Goal: Contribute content: Contribute content

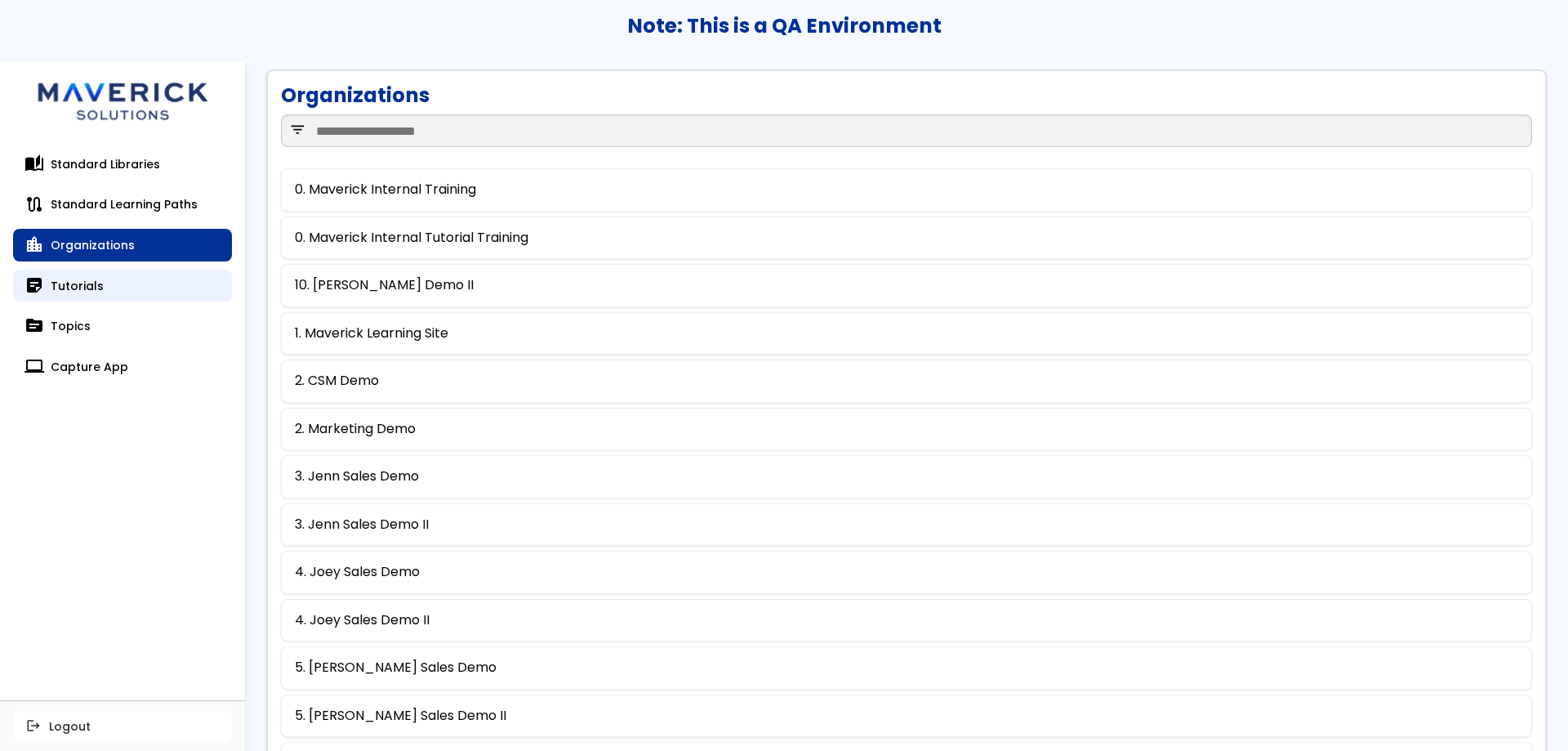
click at [83, 279] on link "sticky_note_2 Tutorials" at bounding box center [122, 286] width 219 height 33
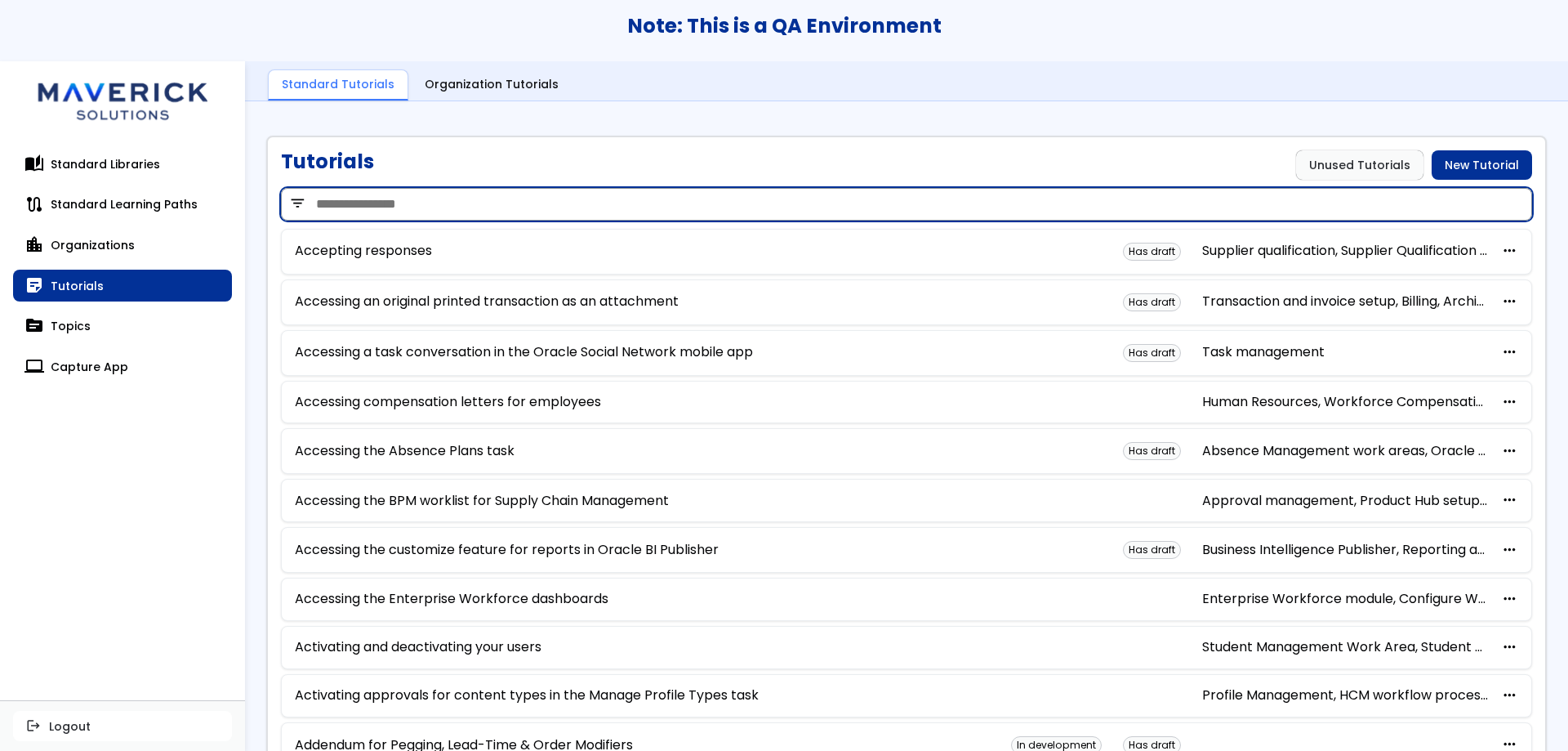
click at [469, 210] on input "search" at bounding box center [907, 204] width 1251 height 33
type input "*********"
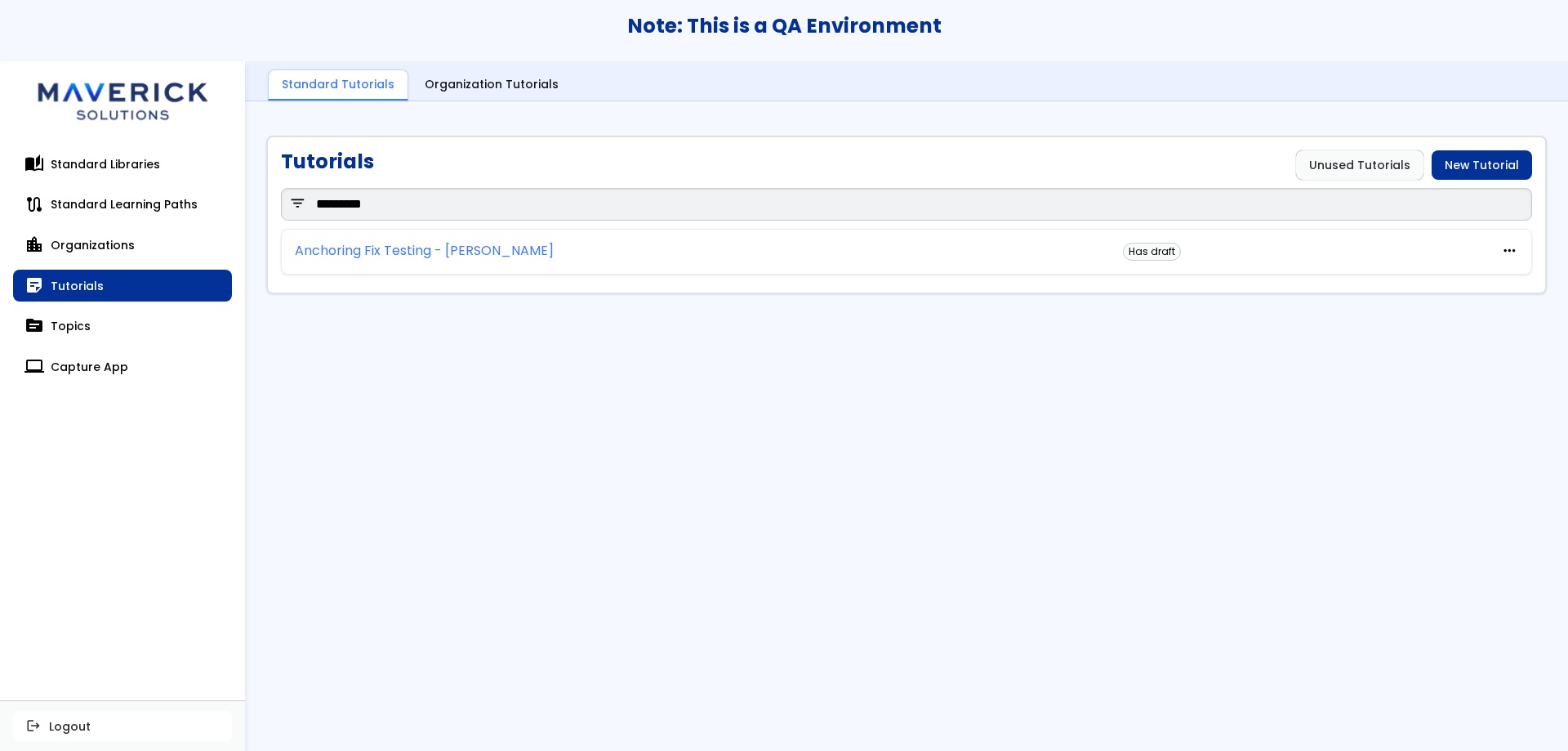
click at [390, 254] on link "Anchoring Fix Testing - [PERSON_NAME]" at bounding box center [424, 250] width 259 height 15
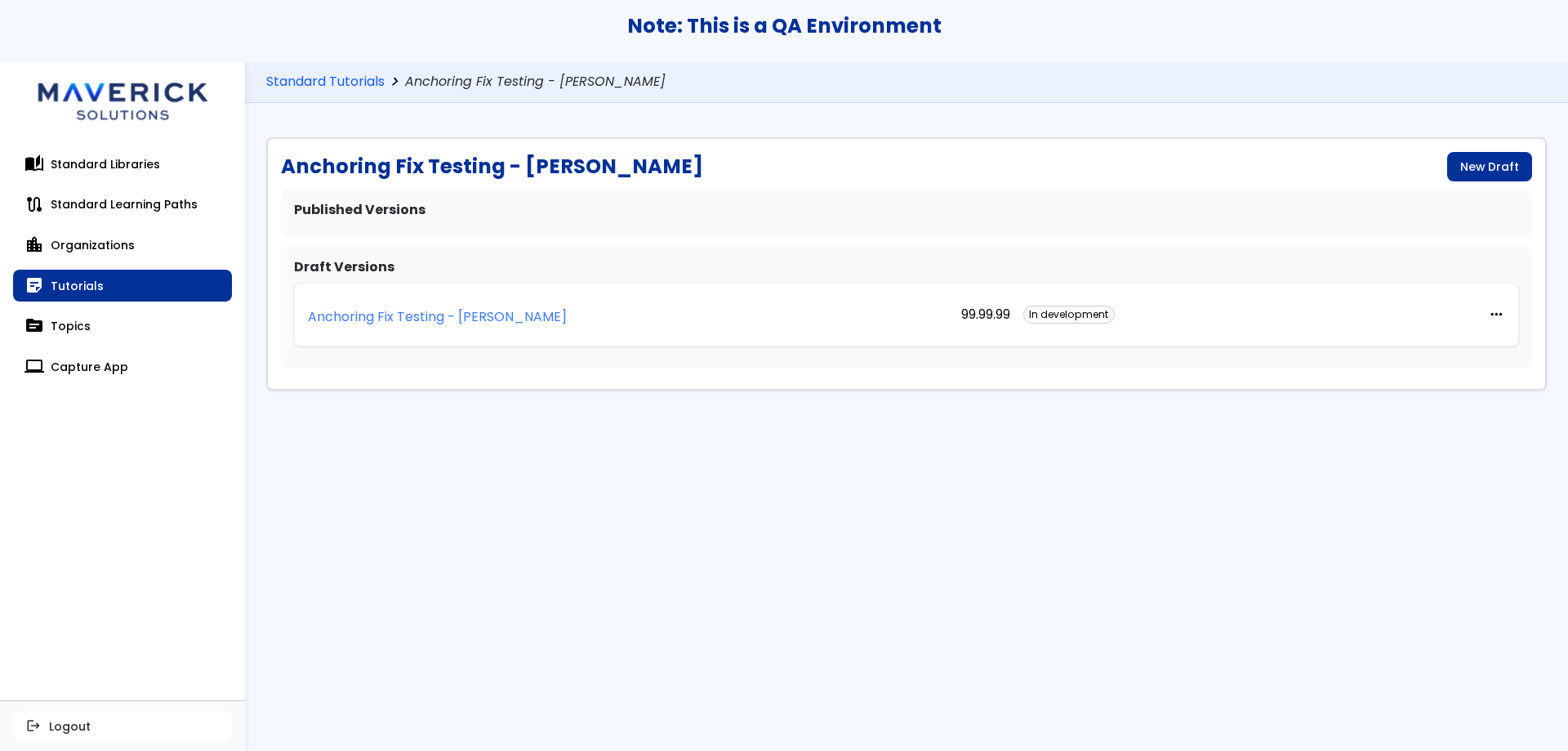
click at [401, 318] on p "Anchoring Fix Testing - [PERSON_NAME]" at bounding box center [437, 317] width 259 height 15
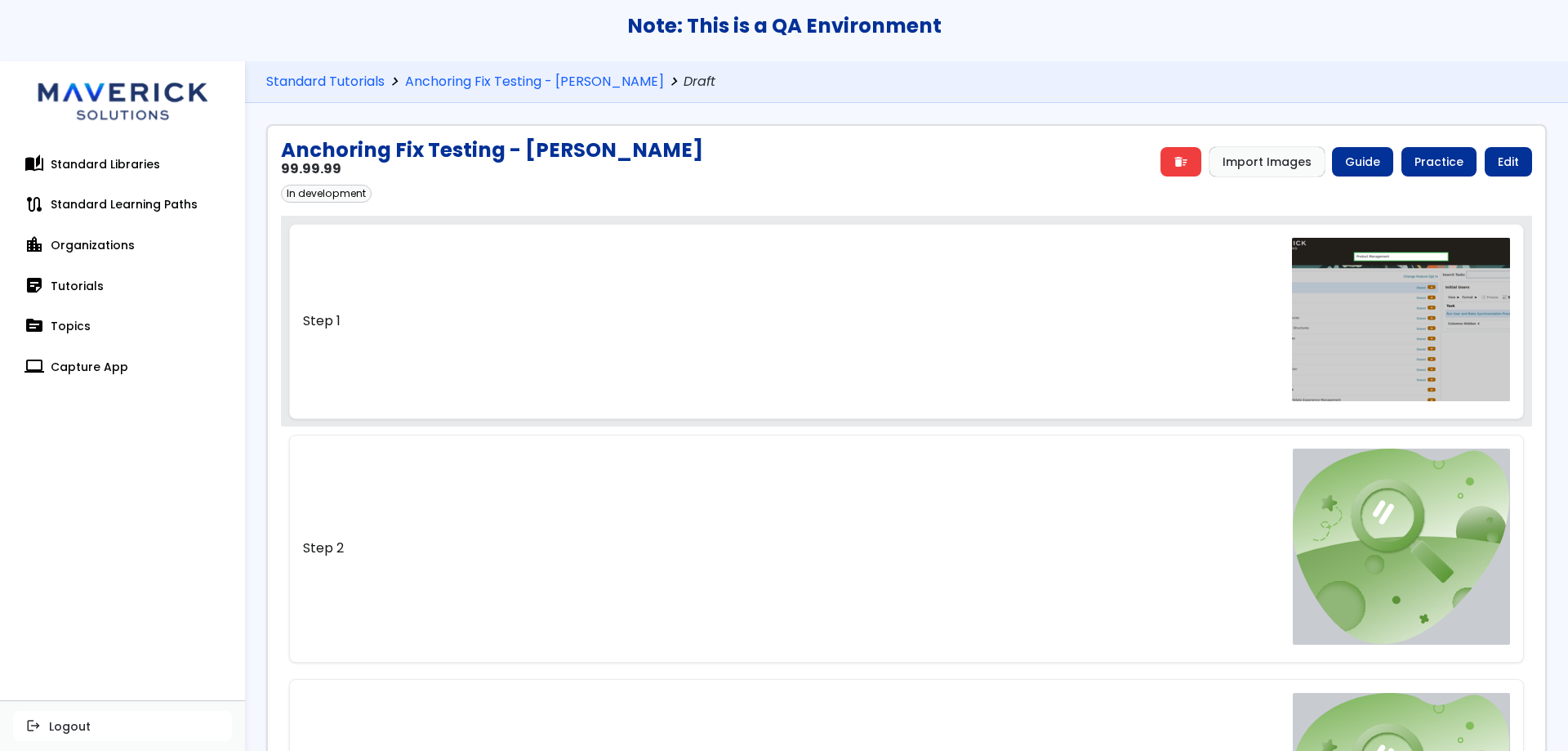
click at [605, 254] on link "Step 1" at bounding box center [907, 320] width 1235 height 194
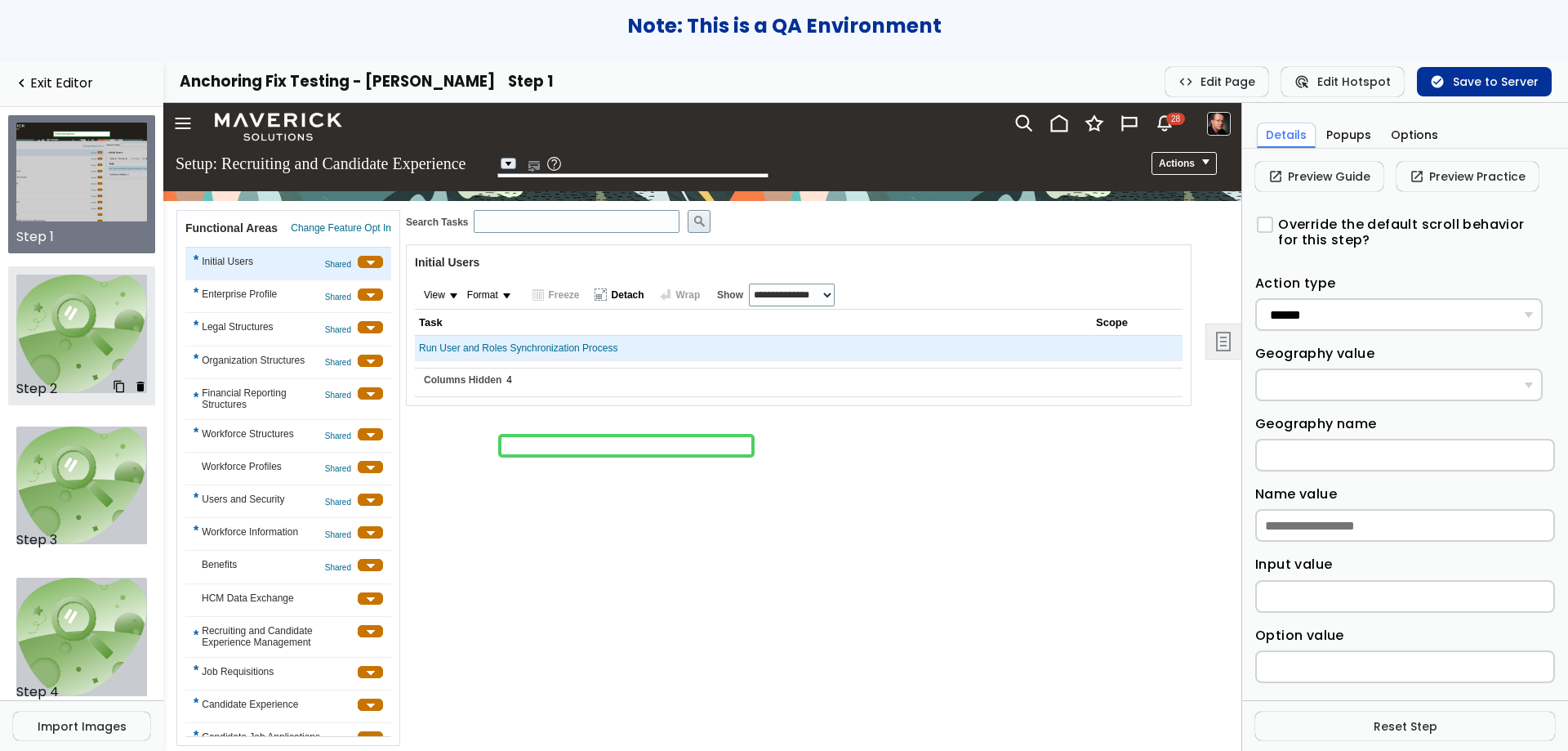
click at [55, 335] on img at bounding box center [82, 333] width 131 height 118
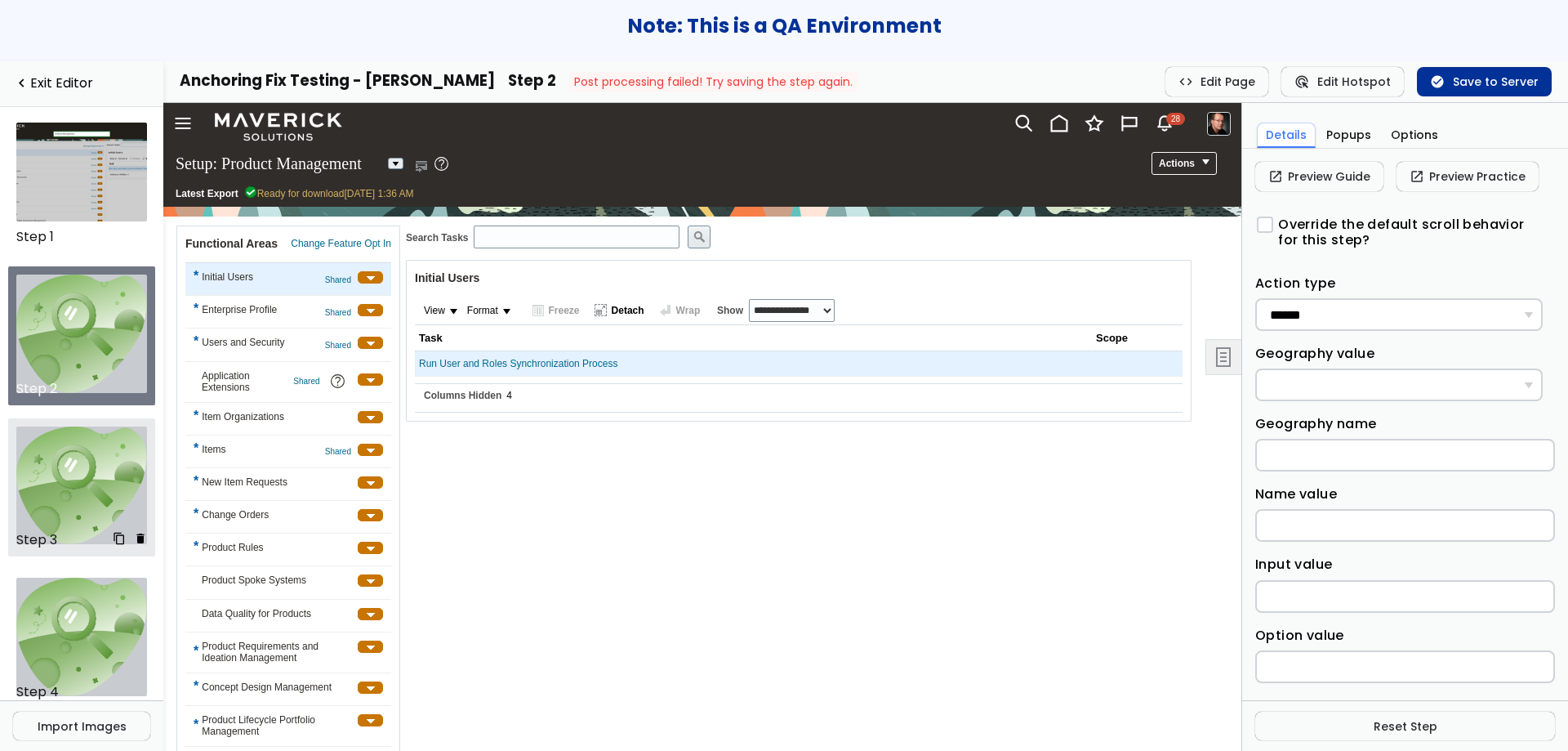
click at [49, 458] on img at bounding box center [82, 485] width 131 height 118
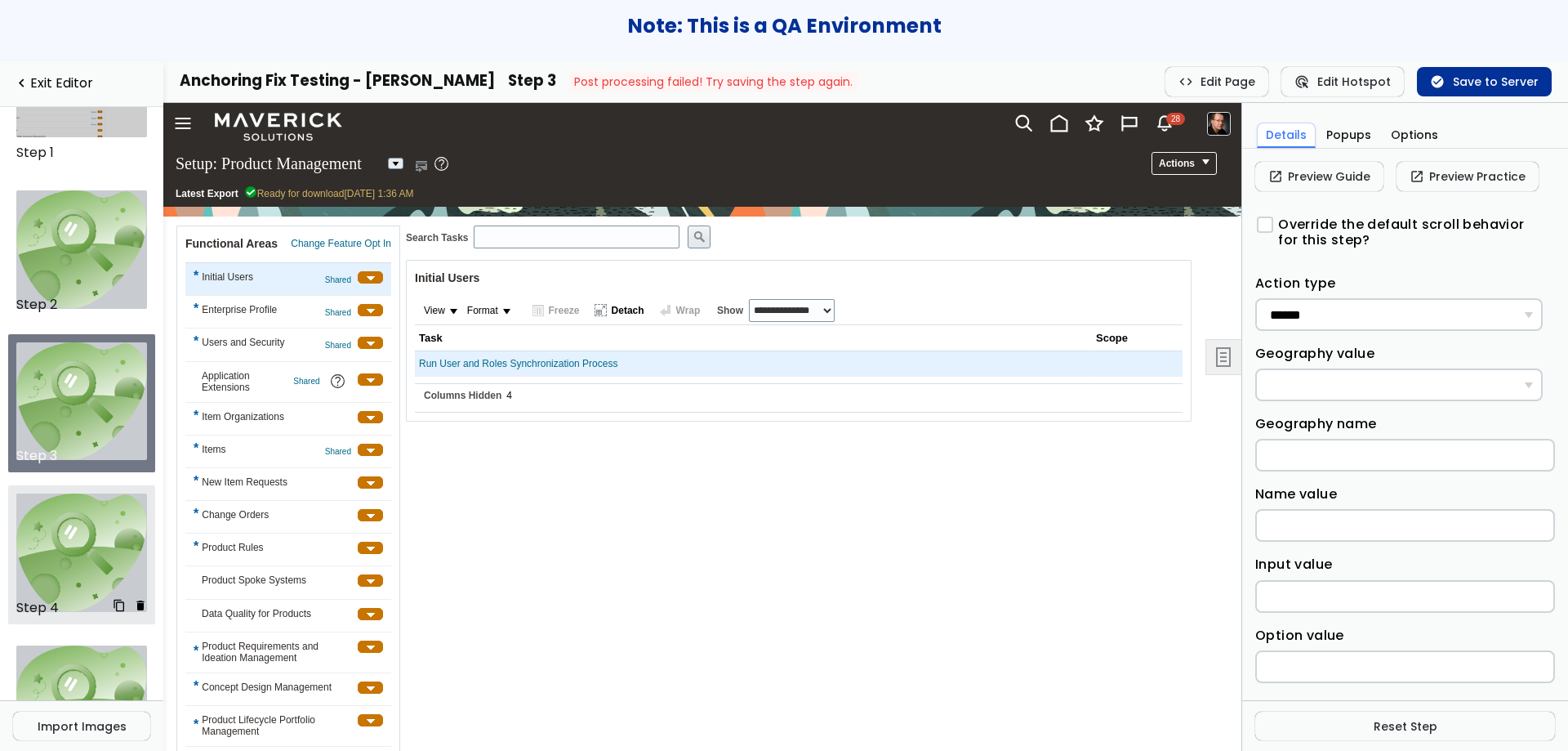
click at [46, 549] on img at bounding box center [82, 552] width 131 height 118
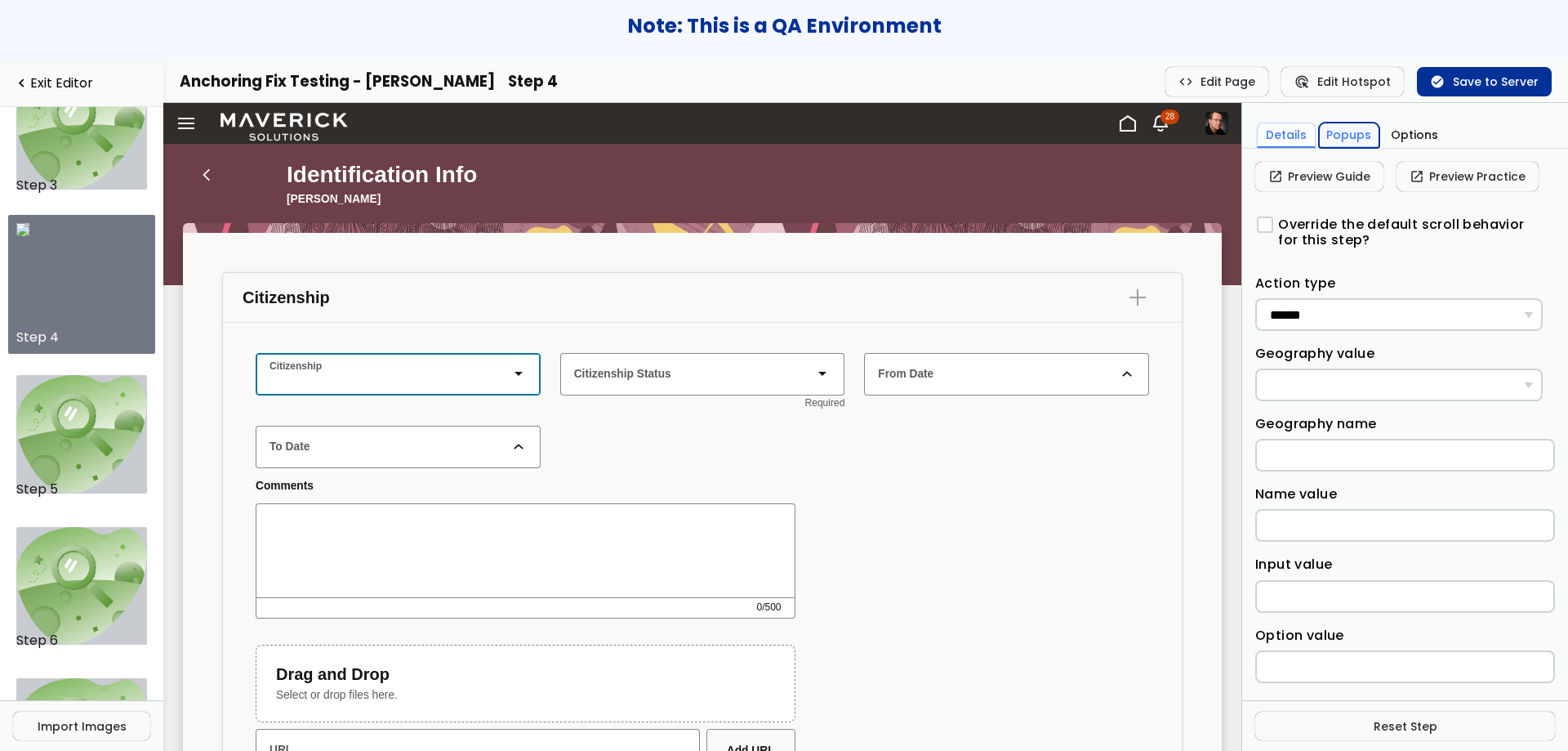
click at [1328, 136] on button "Popups" at bounding box center [1349, 135] width 61 height 26
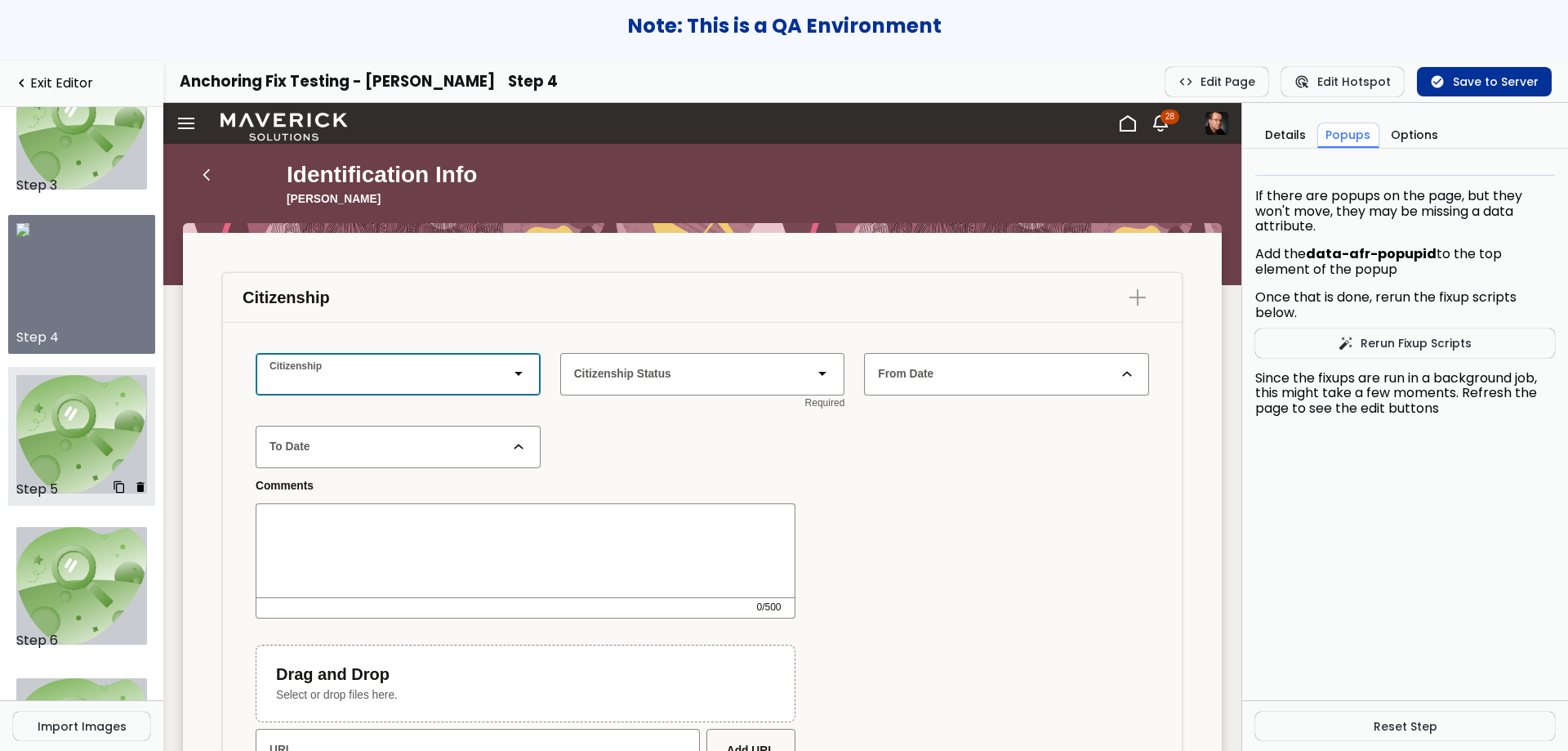
click at [60, 404] on img at bounding box center [82, 433] width 131 height 118
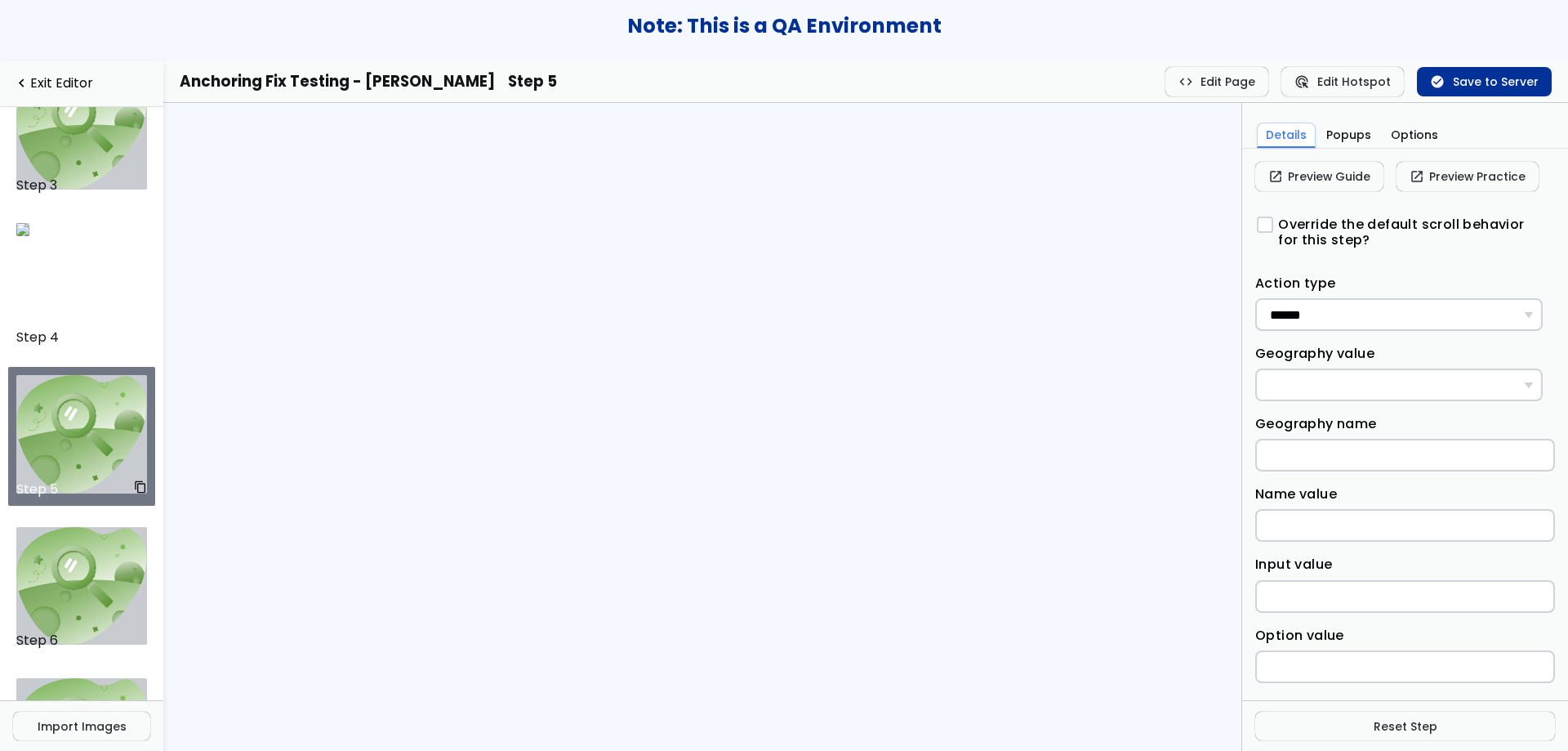
scroll to position [387, 0]
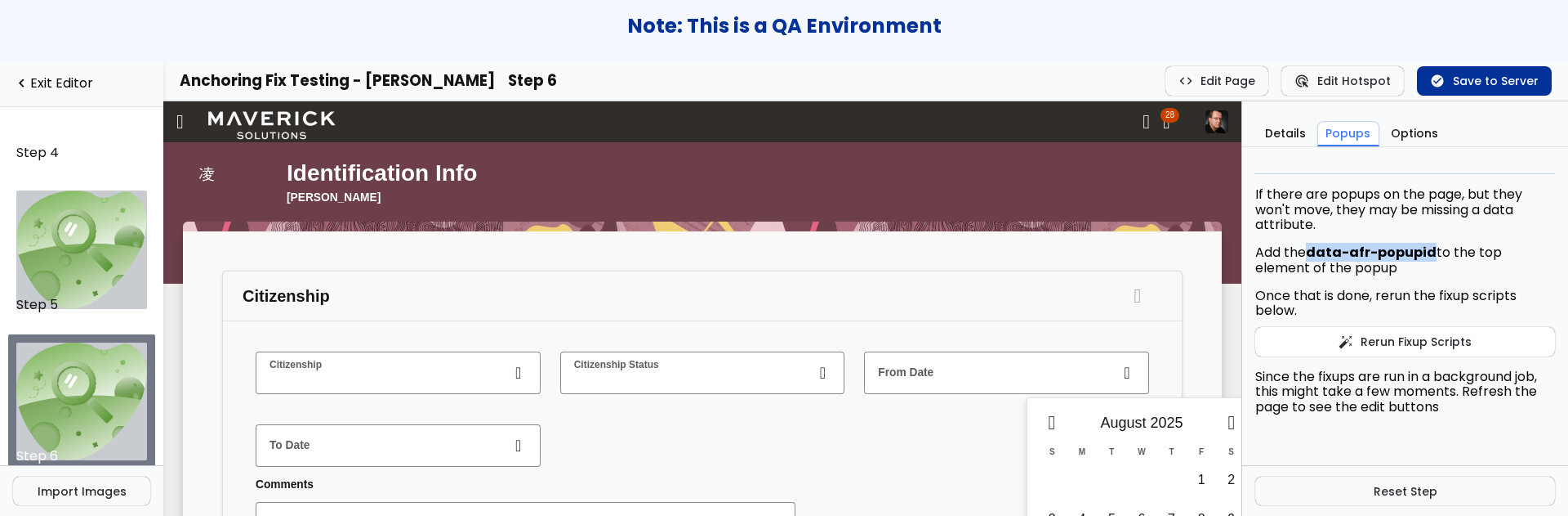
click at [1431, 337] on button "auto_fix_high Rerun Fixup Scripts" at bounding box center [1406, 341] width 300 height 29
click at [1475, 84] on button "check_circle Save to Server" at bounding box center [1485, 81] width 135 height 29
click at [63, 391] on img at bounding box center [82, 401] width 131 height 118
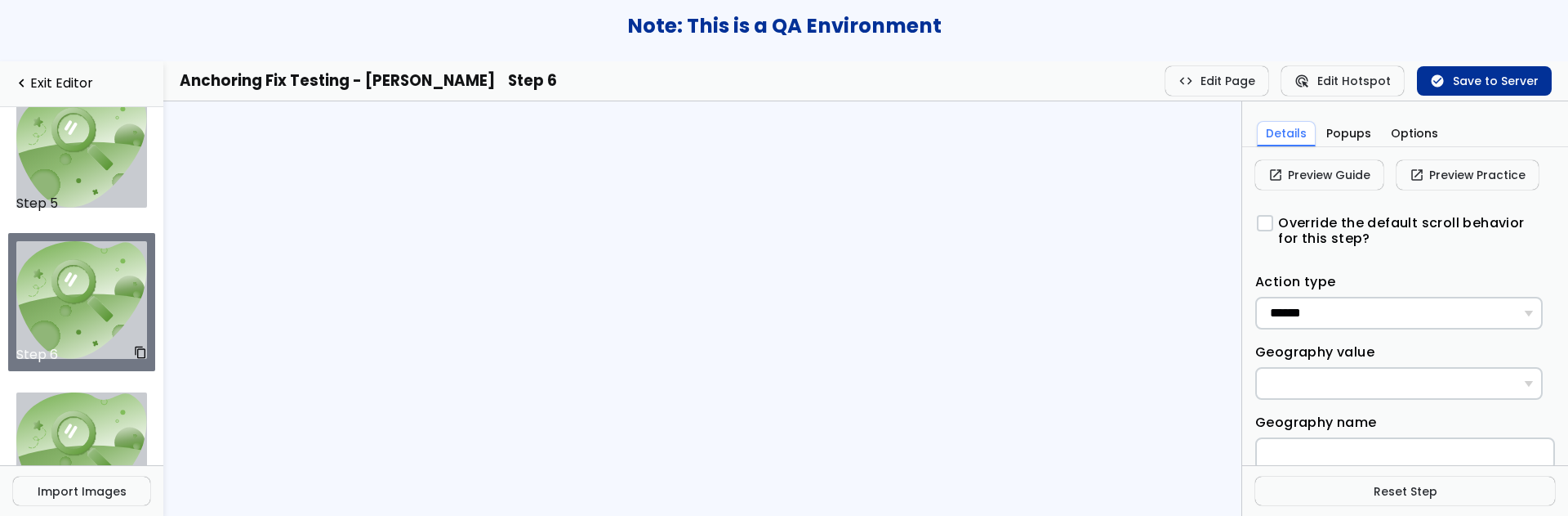
scroll to position [657, 0]
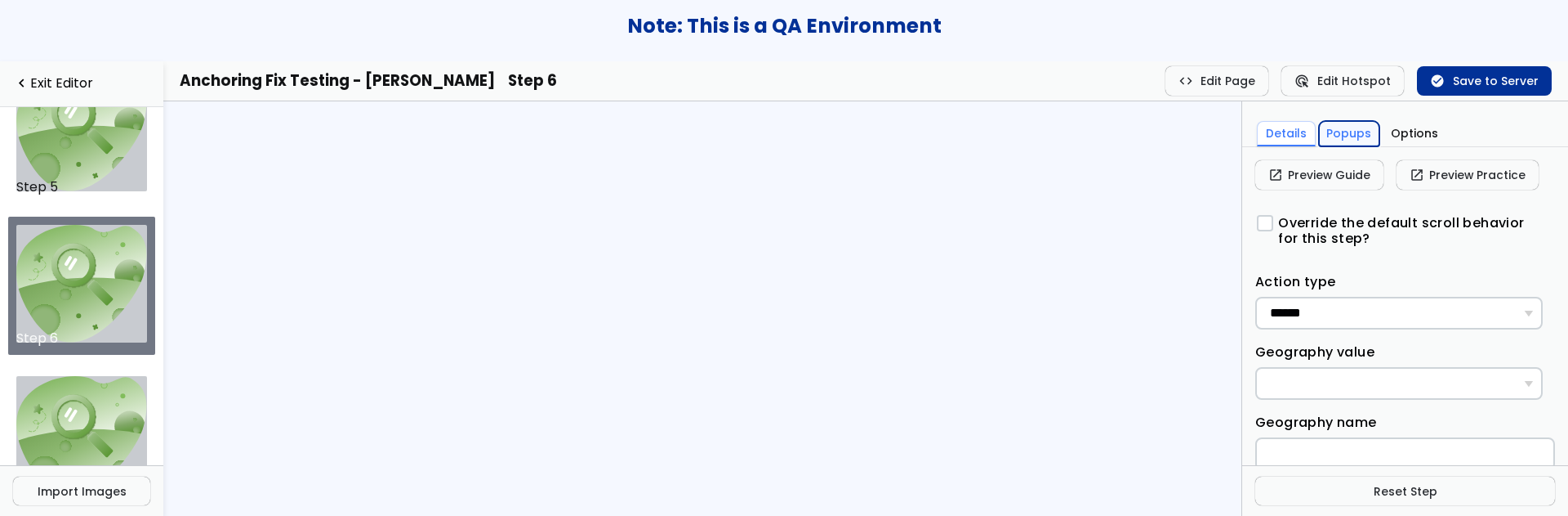
click at [1344, 138] on button "Popups" at bounding box center [1349, 133] width 61 height 26
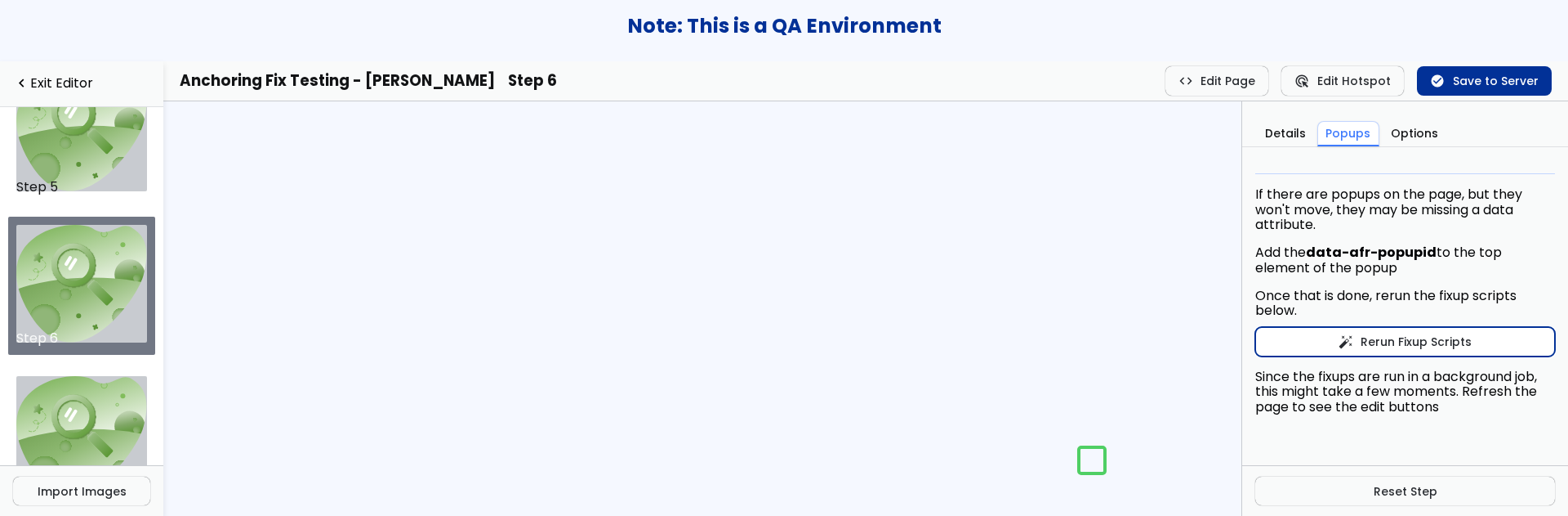
click at [1374, 338] on button "auto_fix_high Rerun Fixup Scripts" at bounding box center [1406, 341] width 300 height 29
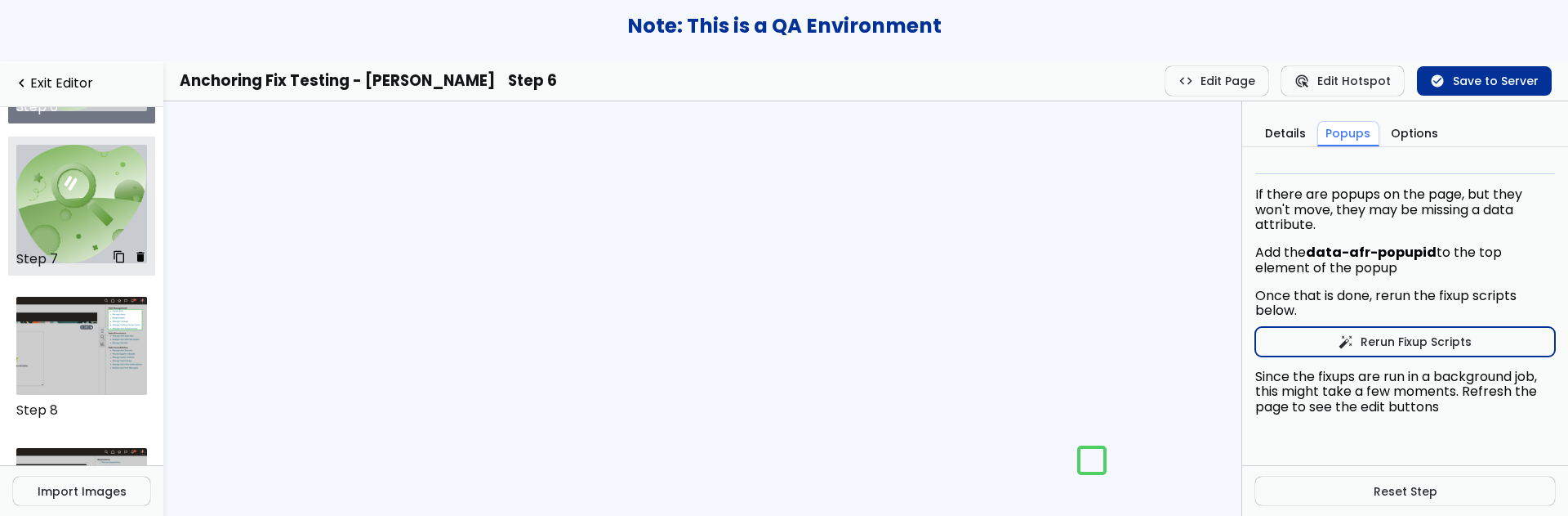
scroll to position [890, 0]
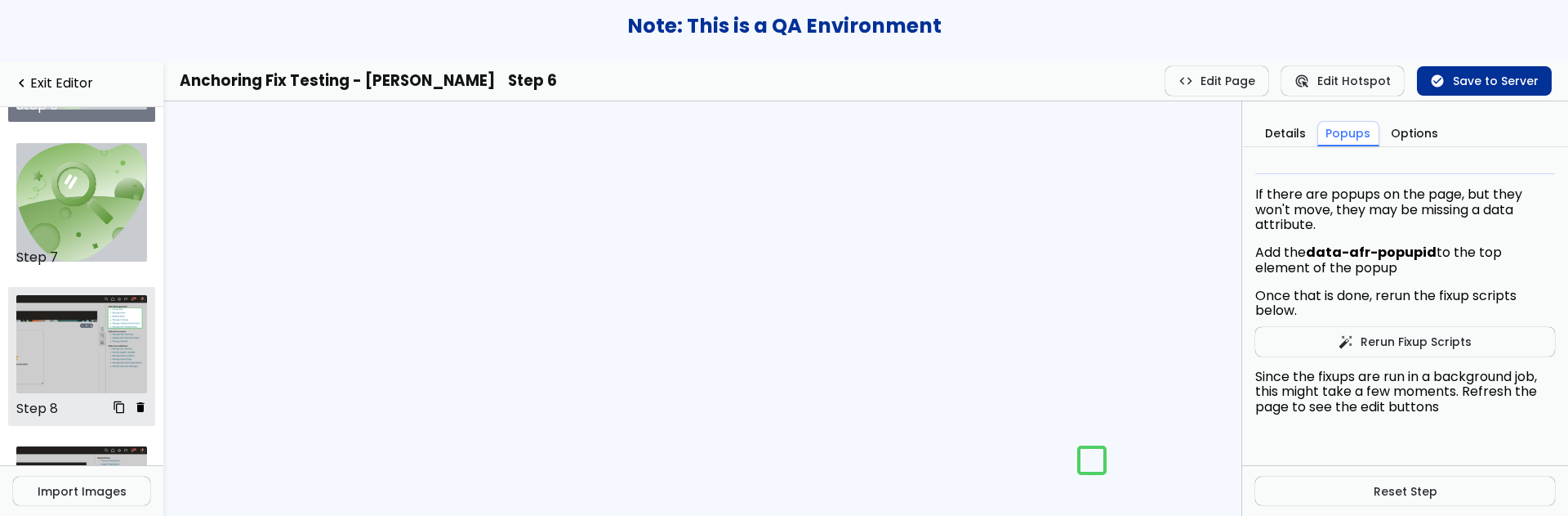
click at [89, 322] on img at bounding box center [82, 344] width 131 height 98
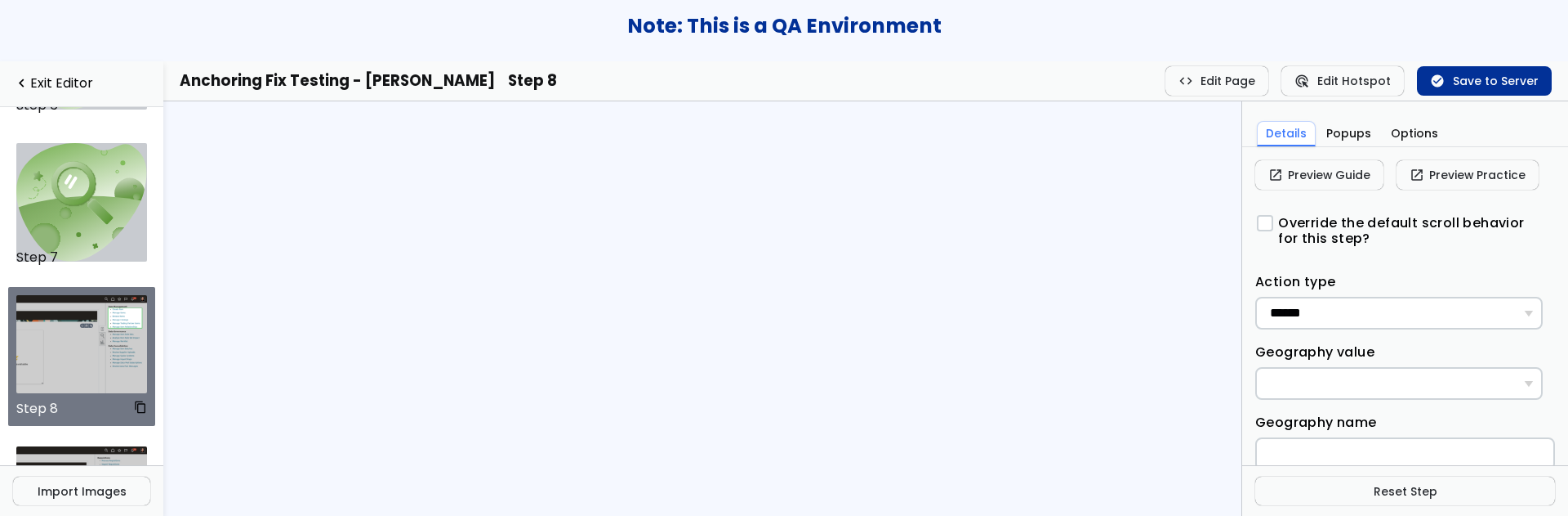
scroll to position [960, 0]
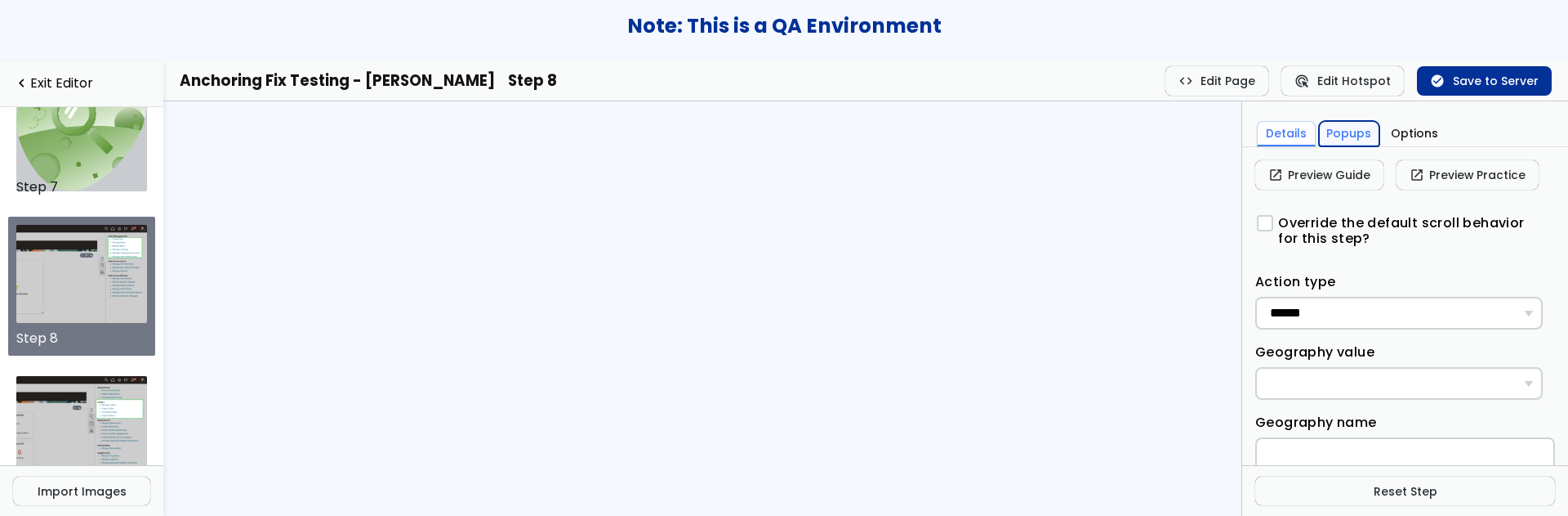
click at [1348, 143] on button "Popups" at bounding box center [1349, 133] width 61 height 26
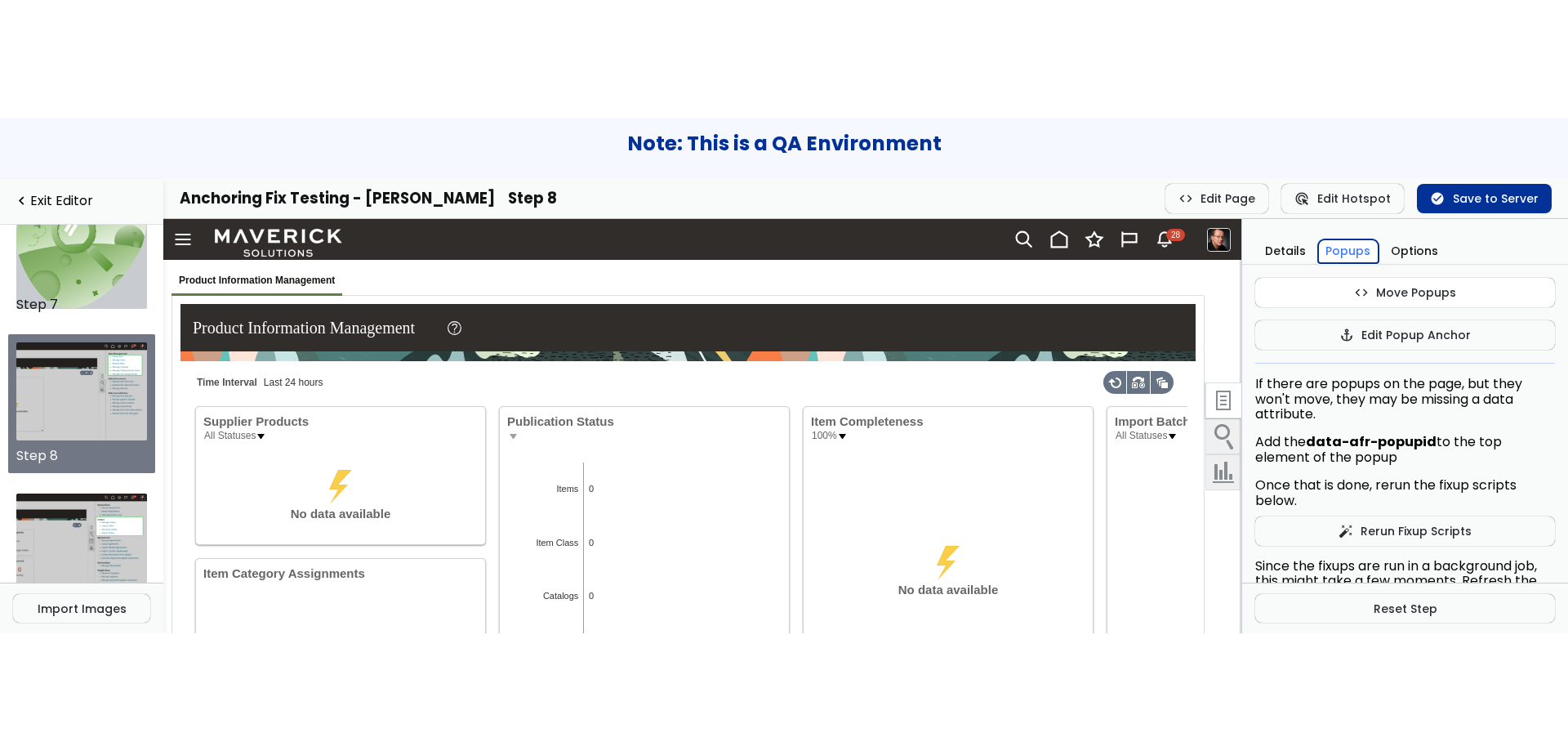
scroll to position [0, 0]
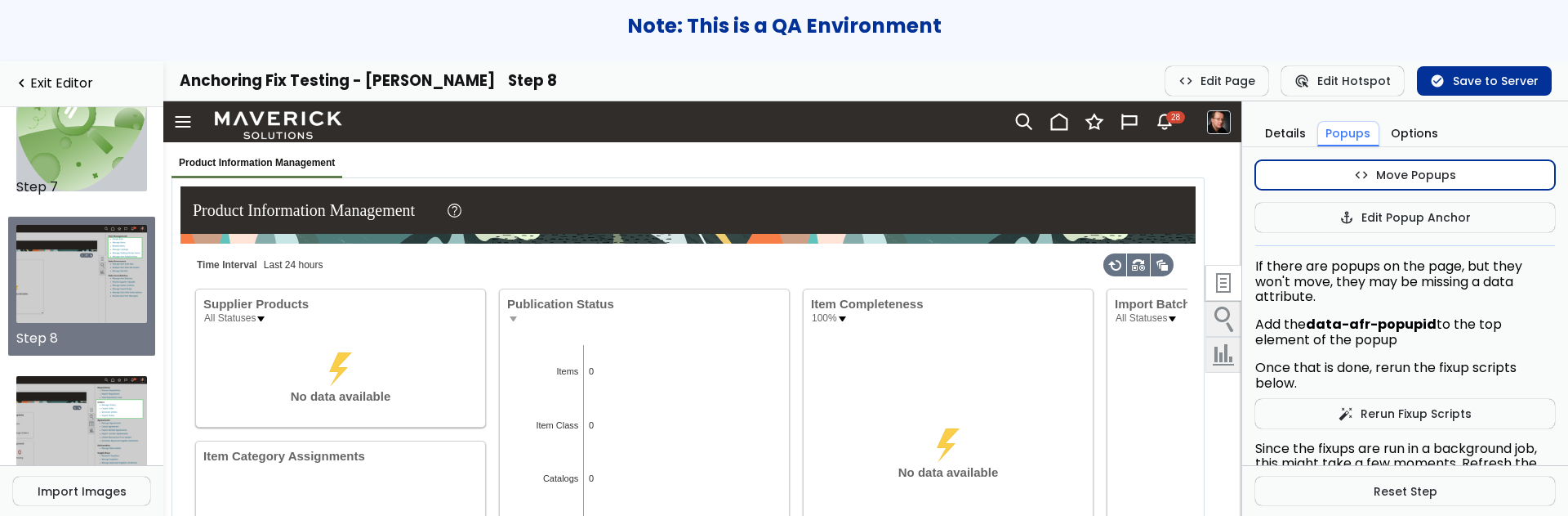
click at [1356, 170] on span "code" at bounding box center [1361, 175] width 15 height 13
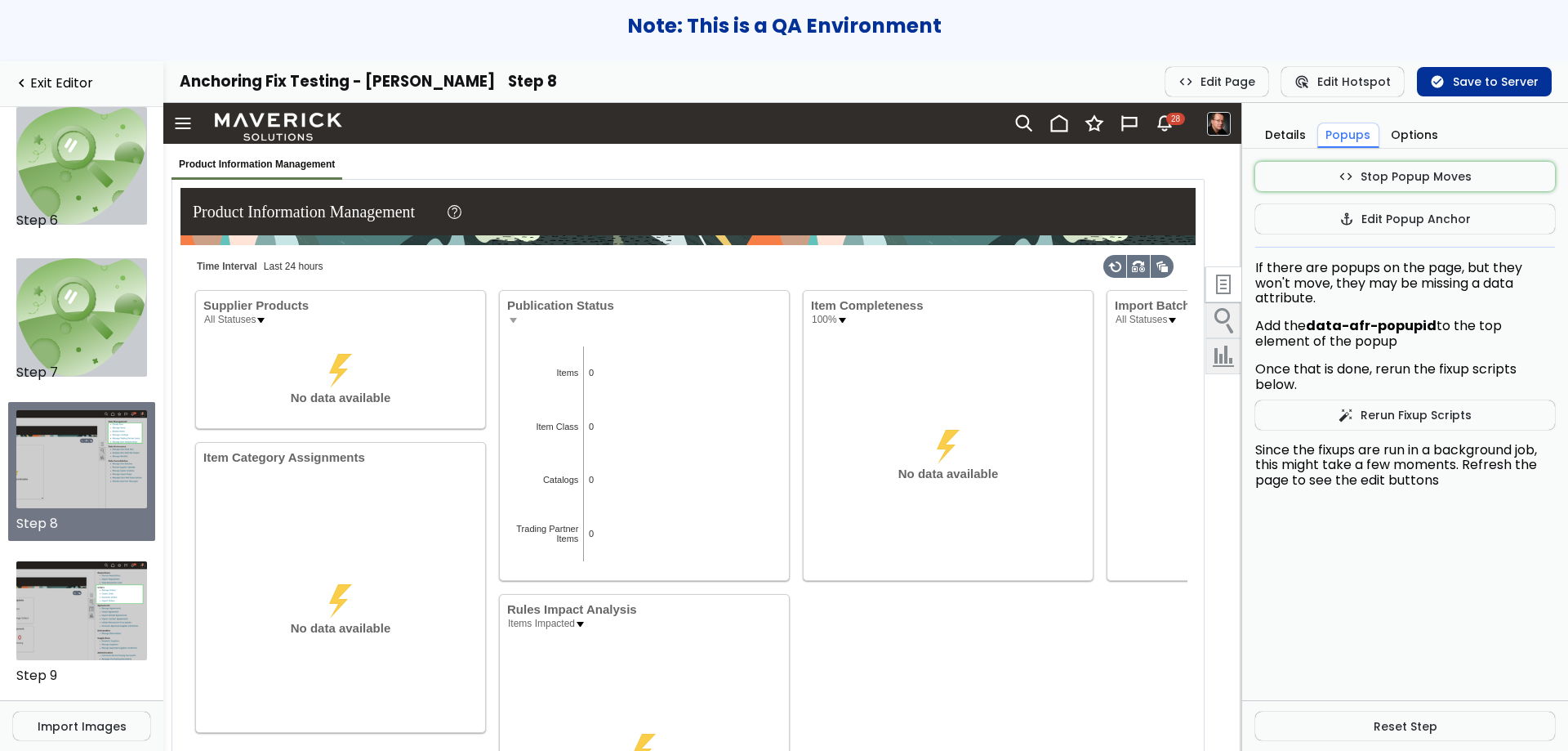
scroll to position [774, 0]
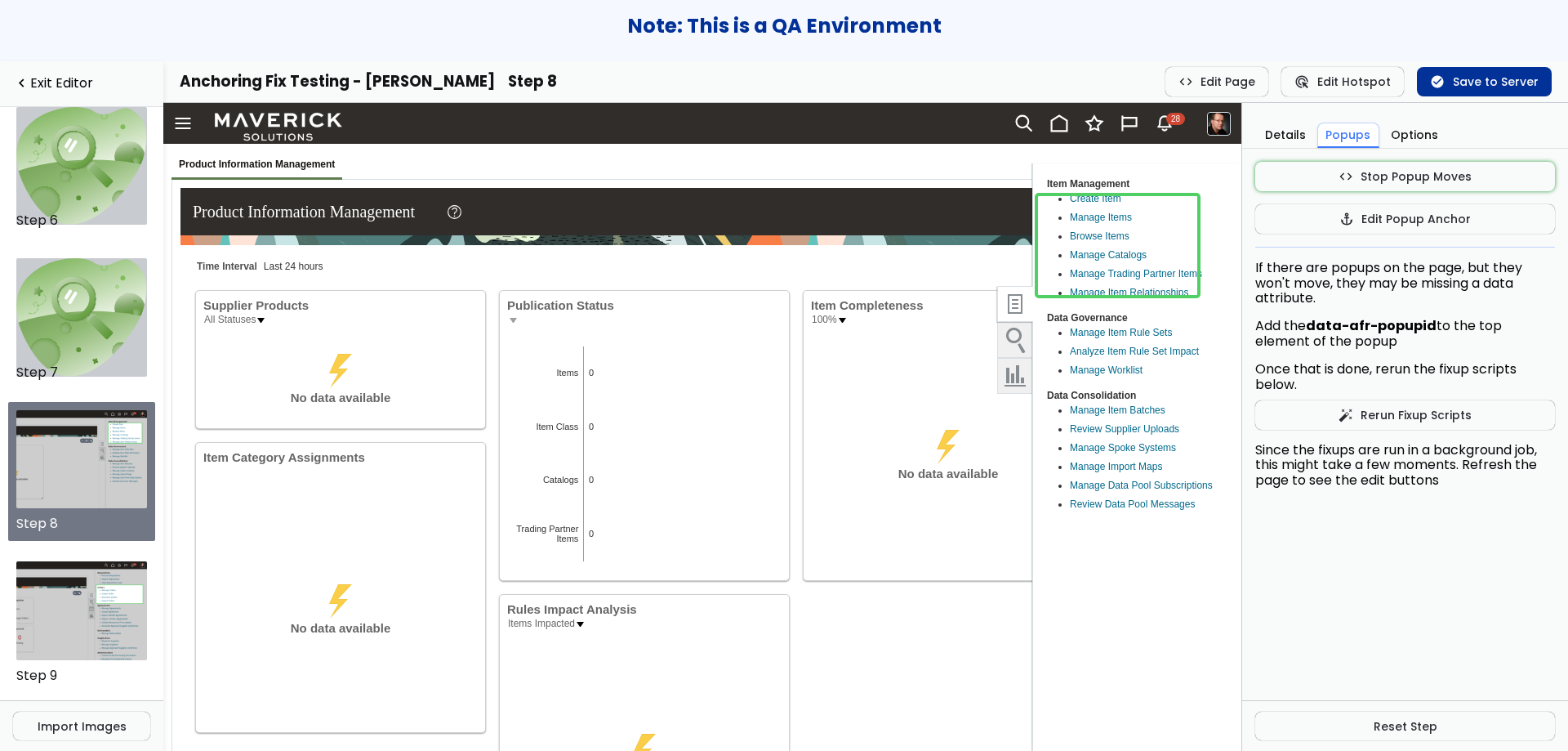
drag, startPoint x: 1225, startPoint y: 281, endPoint x: 1017, endPoint y: 301, distance: 209.0
click at [1017, 301] on img at bounding box center [1015, 304] width 35 height 35
click at [1261, 181] on button "code Stop Popup Moves" at bounding box center [1406, 176] width 300 height 29
click at [1463, 80] on button "check_circle Save to Server" at bounding box center [1485, 81] width 135 height 29
click at [1403, 129] on button "Options" at bounding box center [1414, 135] width 64 height 26
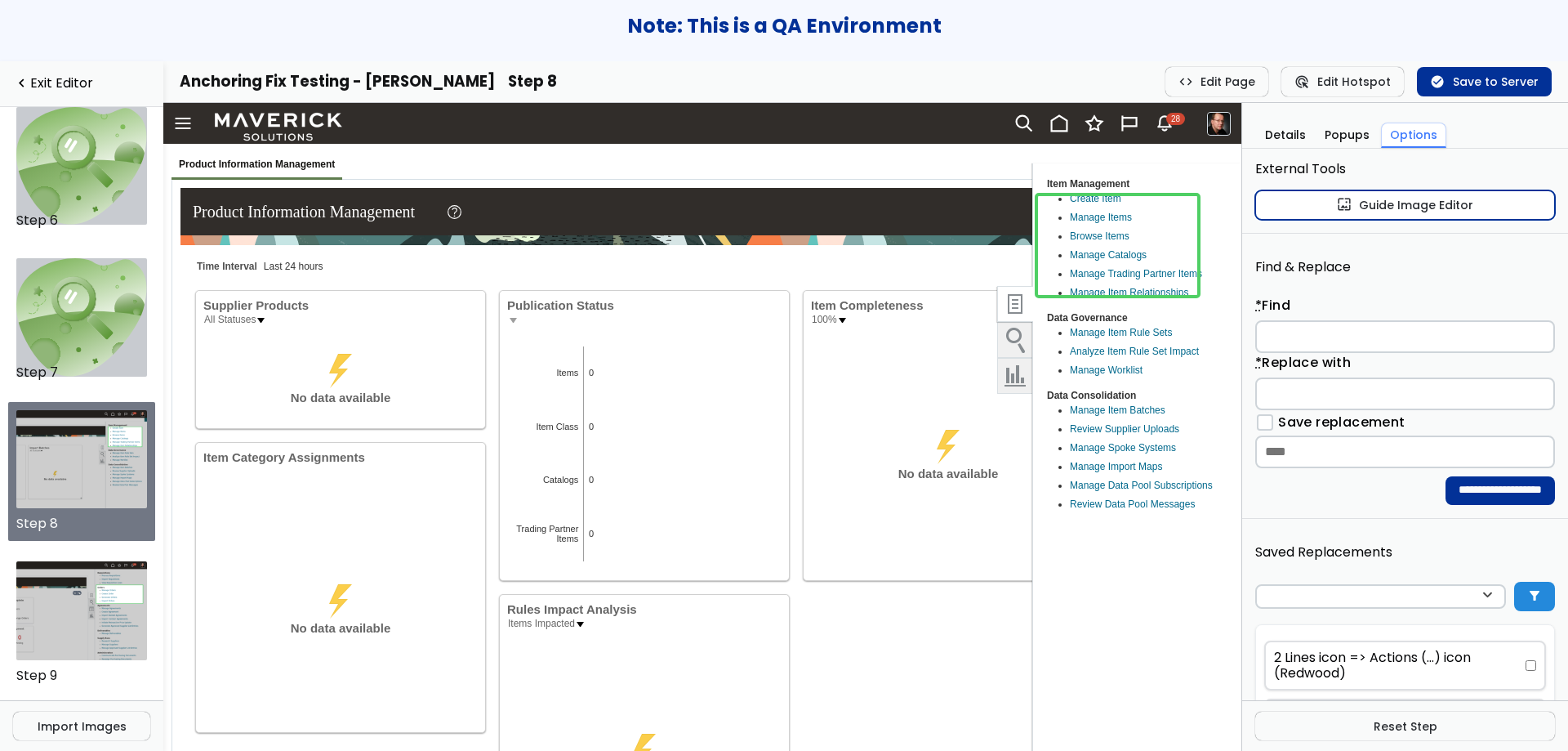
click at [1330, 210] on link "wallpaper Guide Image Editor" at bounding box center [1406, 204] width 300 height 29
click at [1058, 83] on div "Anchoring Fix Testing - Brock Step 8" at bounding box center [650, 81] width 943 height 17
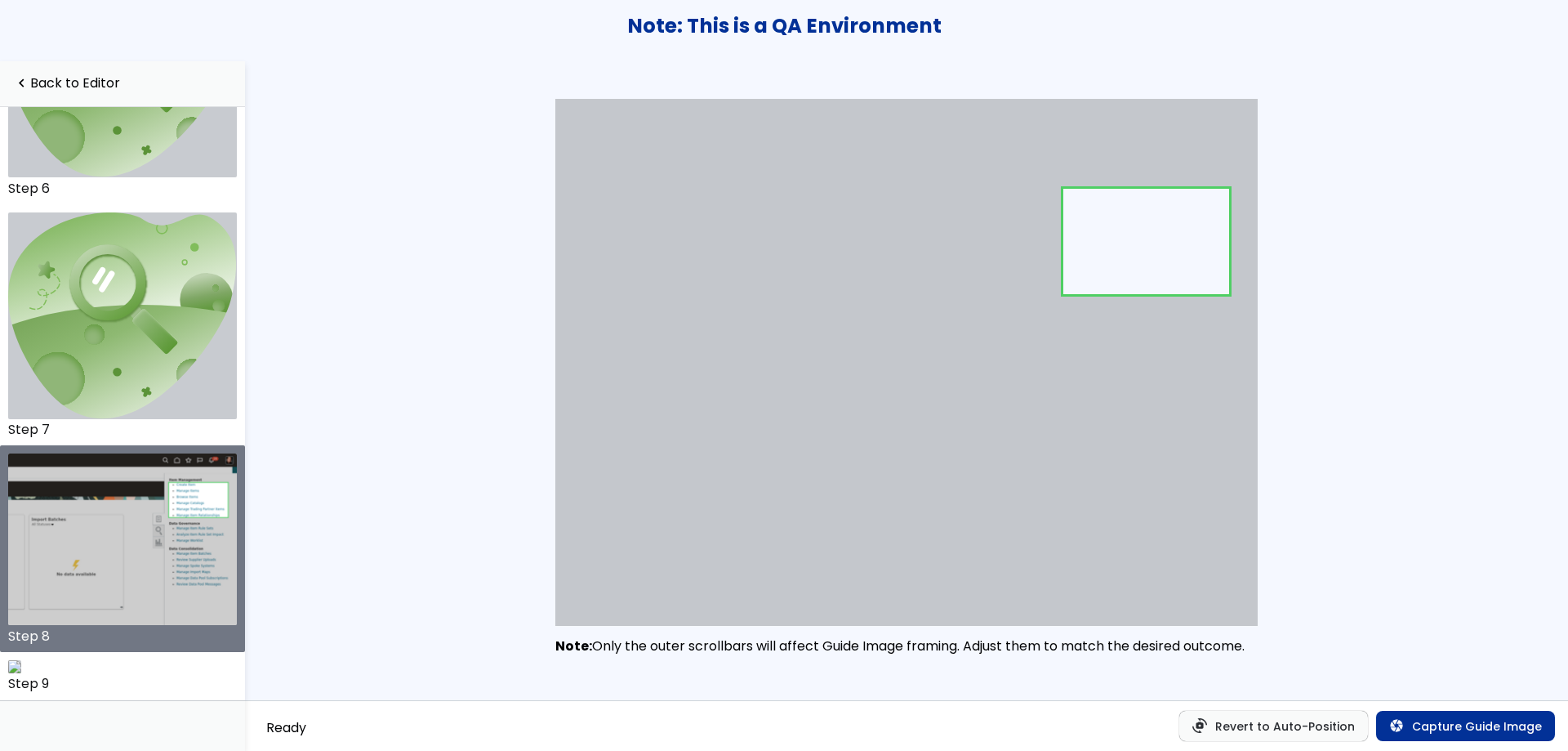
scroll to position [1313, 0]
click at [76, 77] on link "navigate_before Back to Editor" at bounding box center [122, 83] width 219 height 15
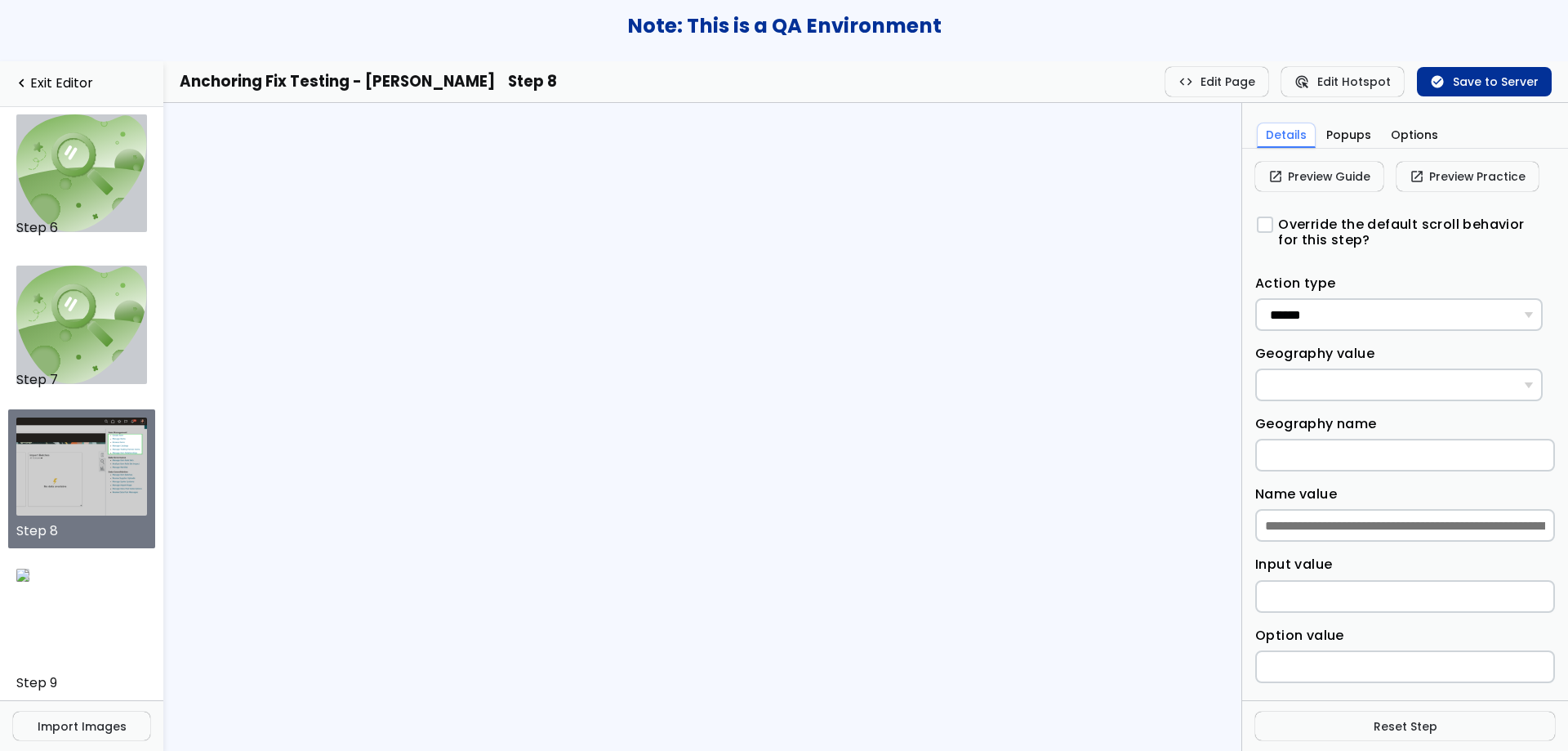
scroll to position [774, 0]
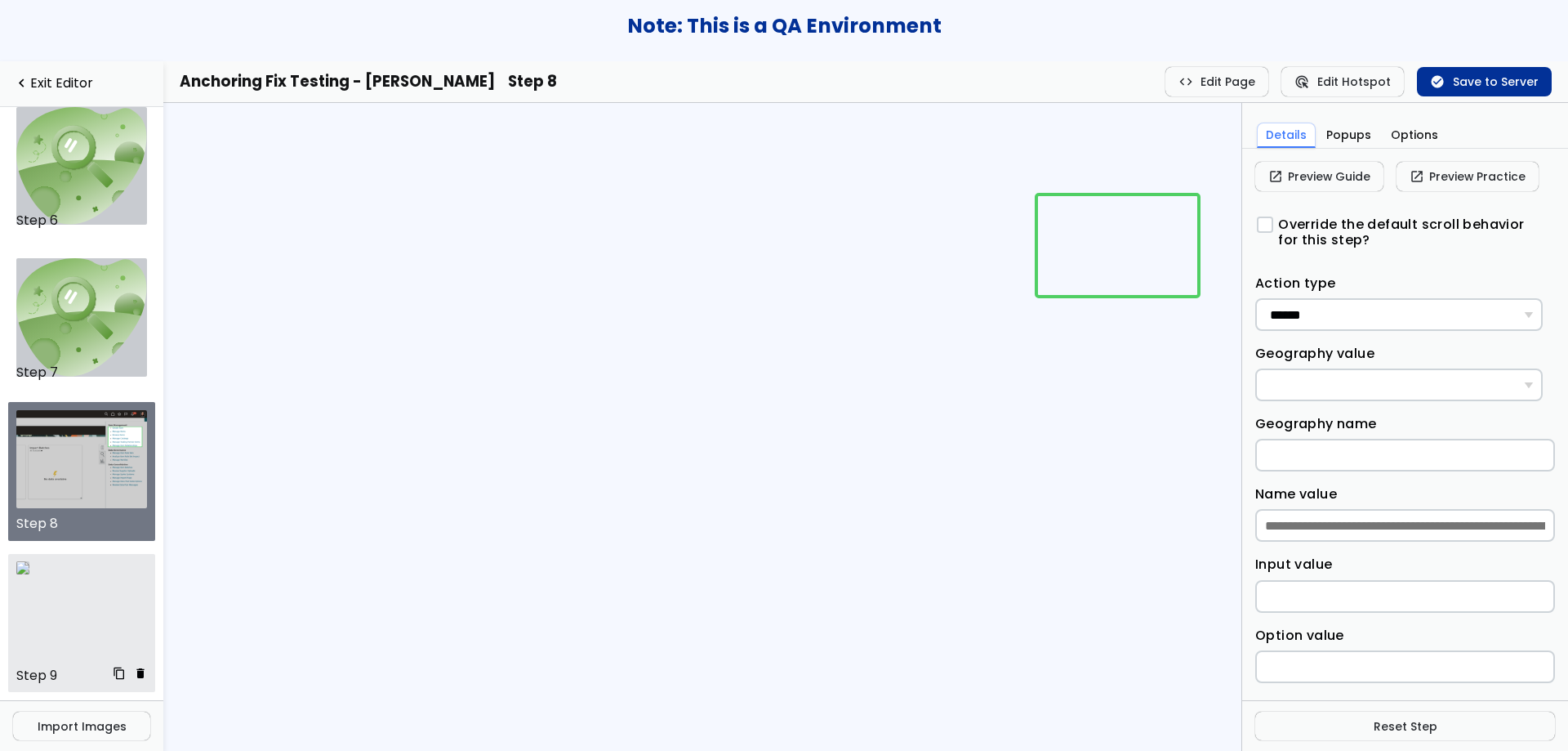
click at [29, 574] on img at bounding box center [22, 567] width 13 height 13
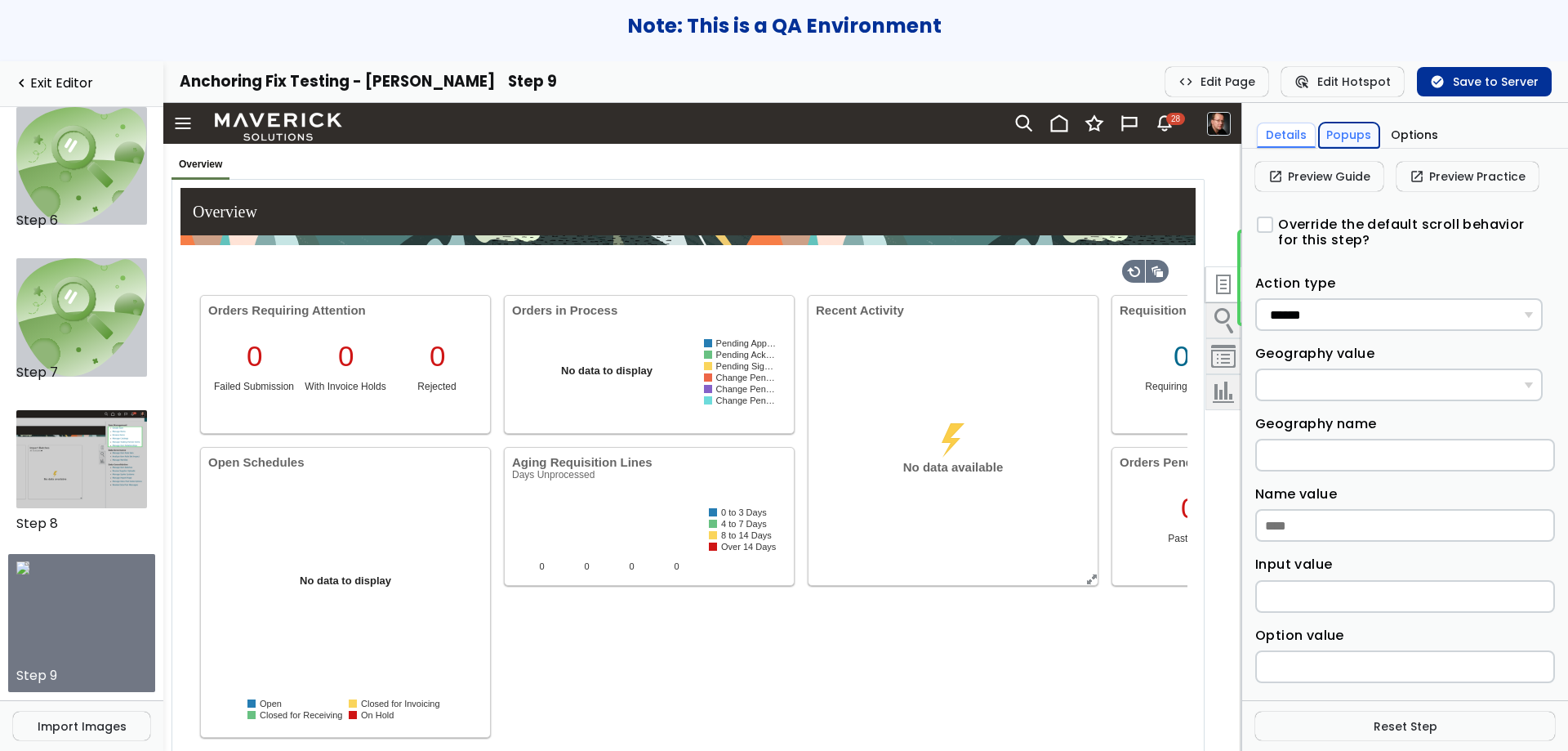
click at [1350, 147] on button "Popups" at bounding box center [1349, 135] width 61 height 26
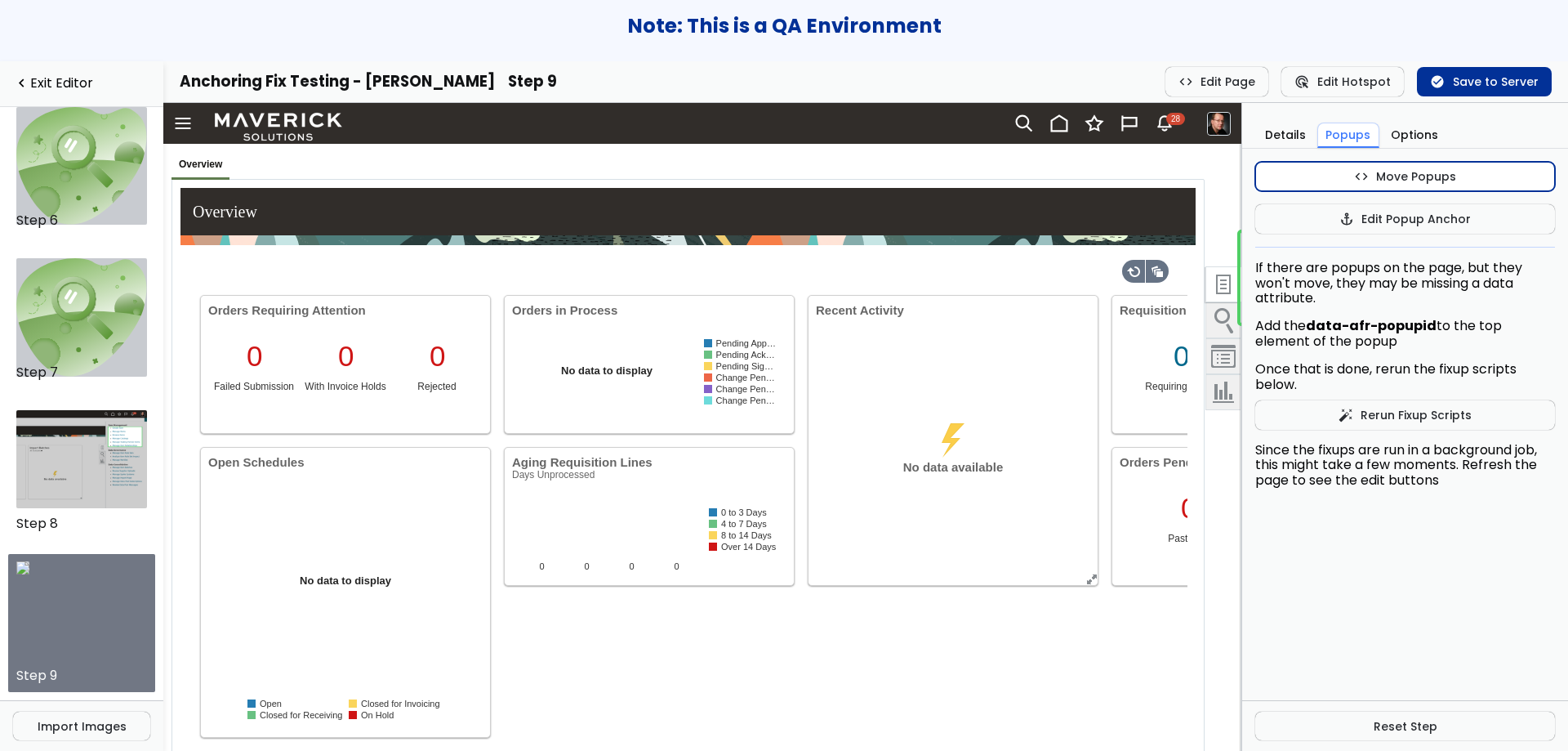
click at [1358, 168] on button "code Move Popups" at bounding box center [1406, 176] width 300 height 29
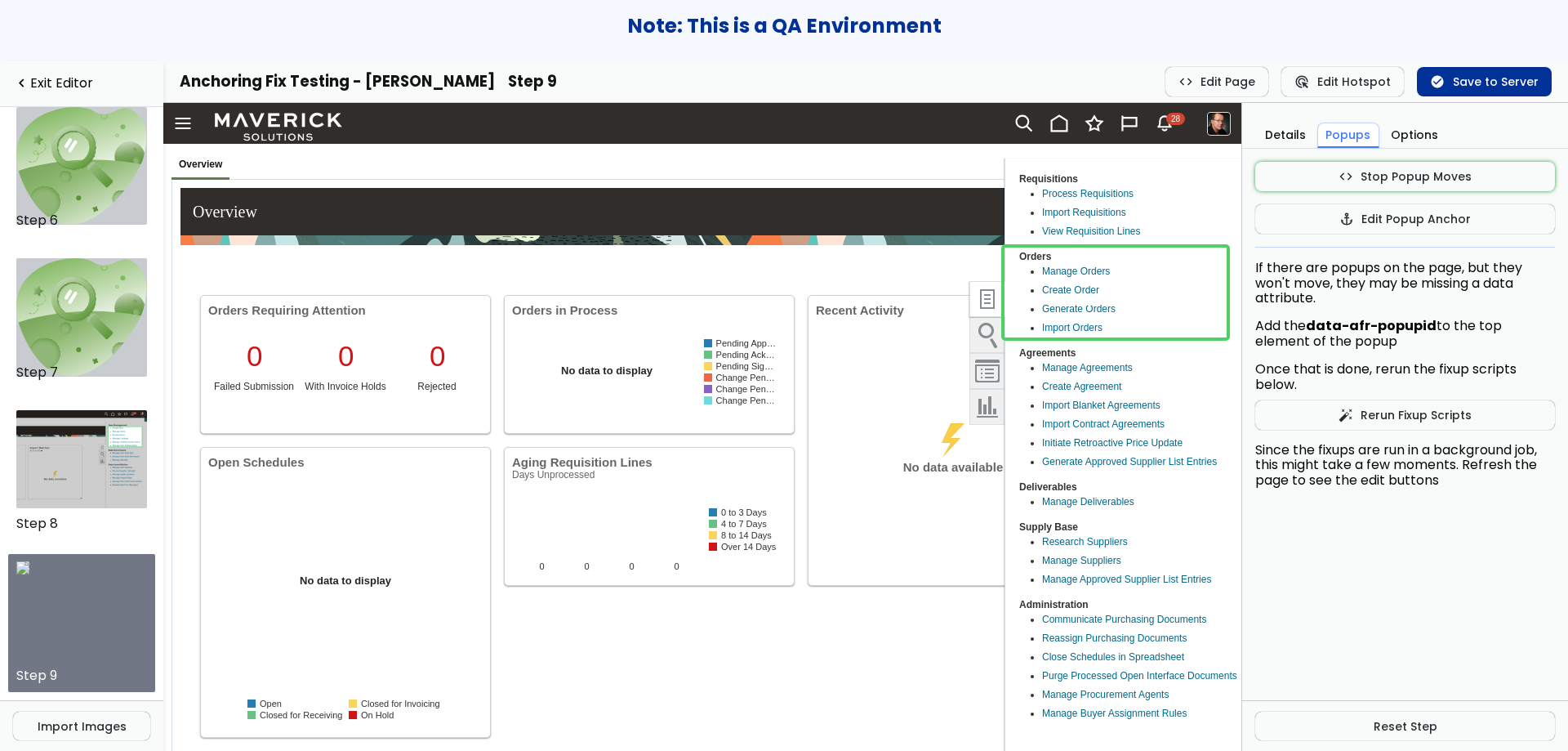
click at [970, 301] on img at bounding box center [987, 299] width 35 height 35
click at [1287, 176] on button "code Stop Popup Moves" at bounding box center [1406, 176] width 300 height 29
click at [1469, 69] on button "check_circle Save to Server" at bounding box center [1485, 81] width 135 height 29
click at [1283, 135] on button "Details" at bounding box center [1285, 135] width 57 height 26
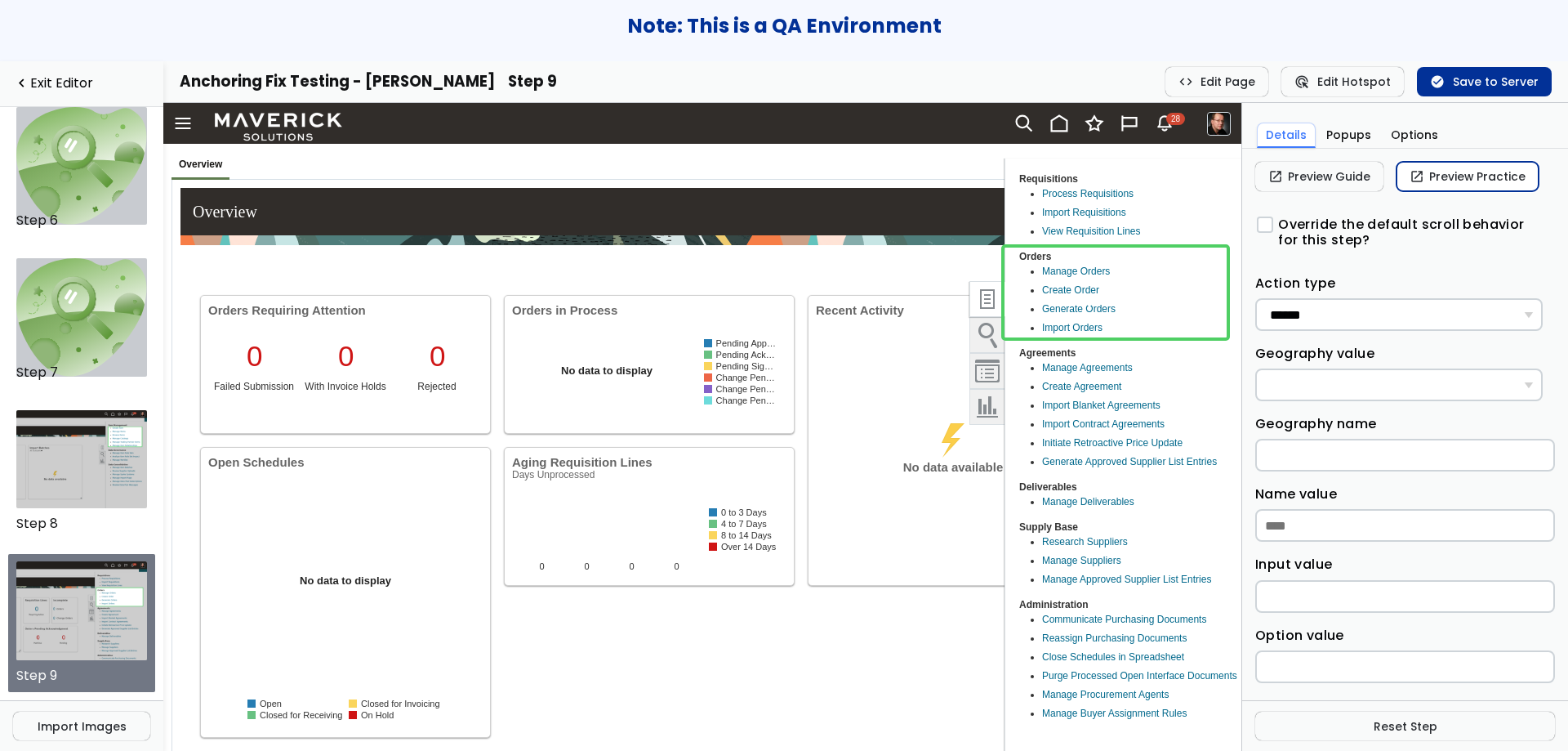
click at [1454, 171] on link "open_in_new Preview Practice" at bounding box center [1468, 176] width 142 height 29
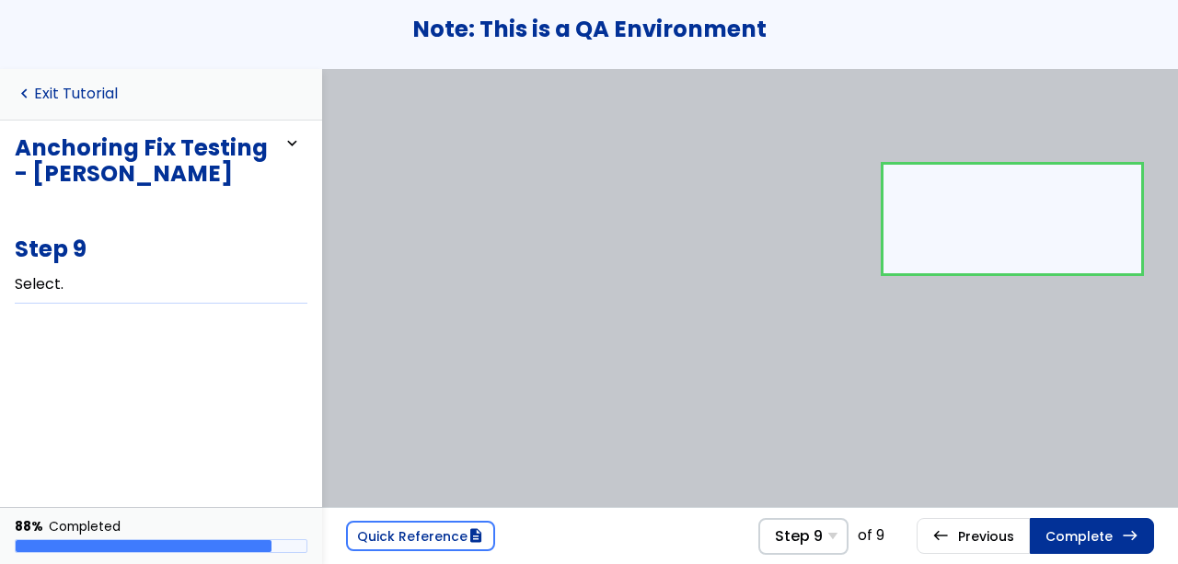
click at [74, 102] on link "navigate_before Exit Tutorial" at bounding box center [66, 94] width 103 height 17
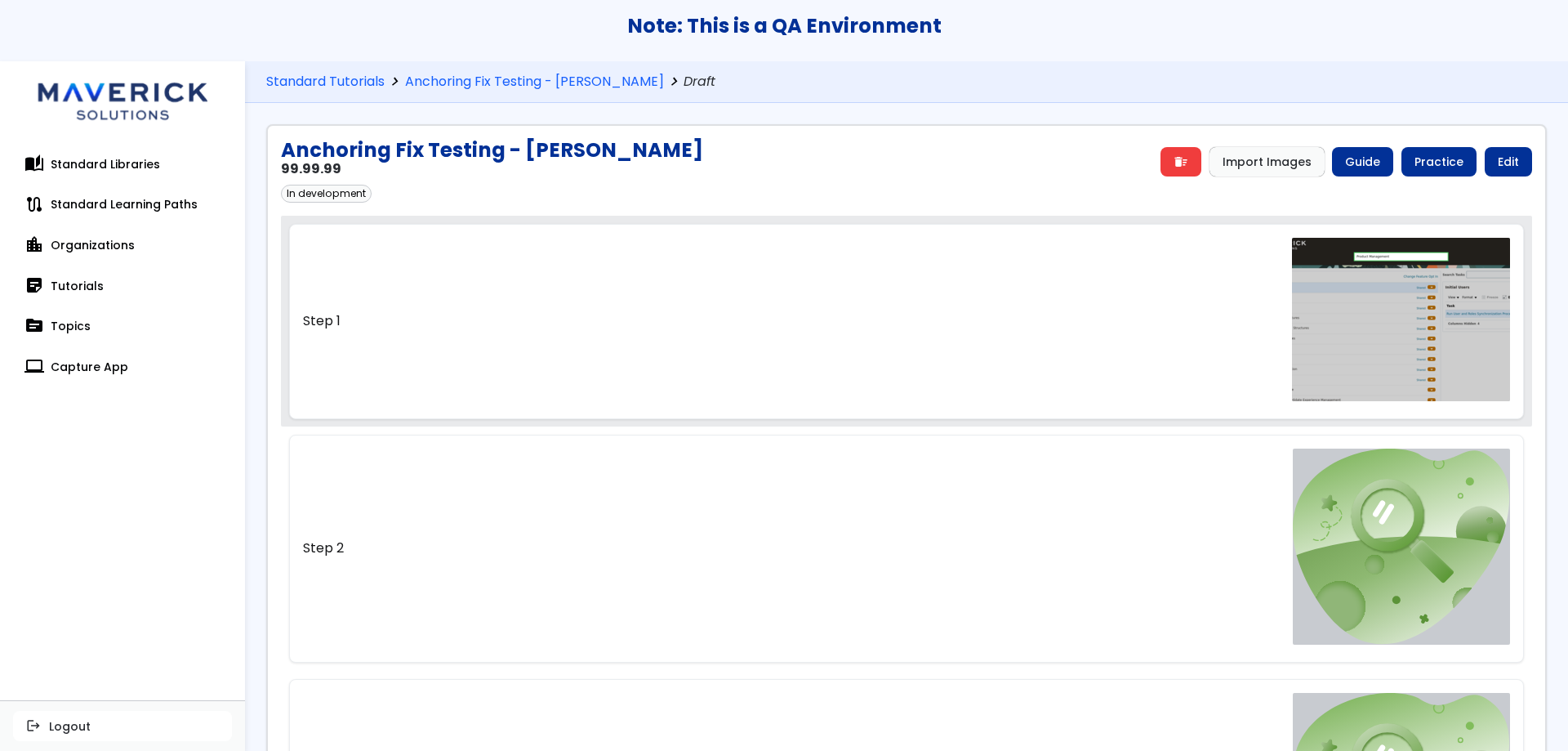
drag, startPoint x: 688, startPoint y: 24, endPoint x: 1110, endPoint y: 319, distance: 514.9
click at [1110, 319] on link "Step 1" at bounding box center [907, 320] width 1235 height 194
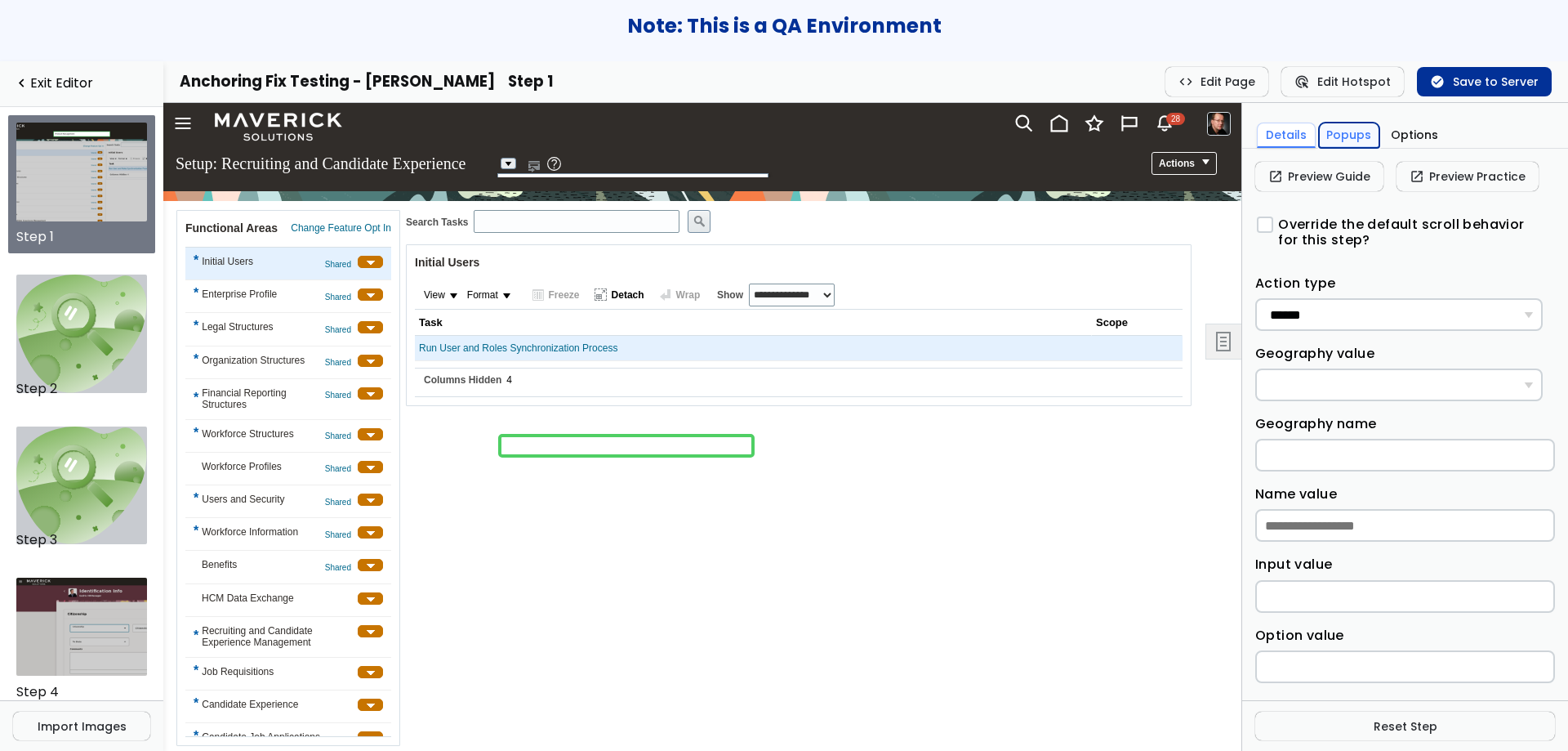
click at [1338, 138] on button "Popups" at bounding box center [1349, 135] width 61 height 26
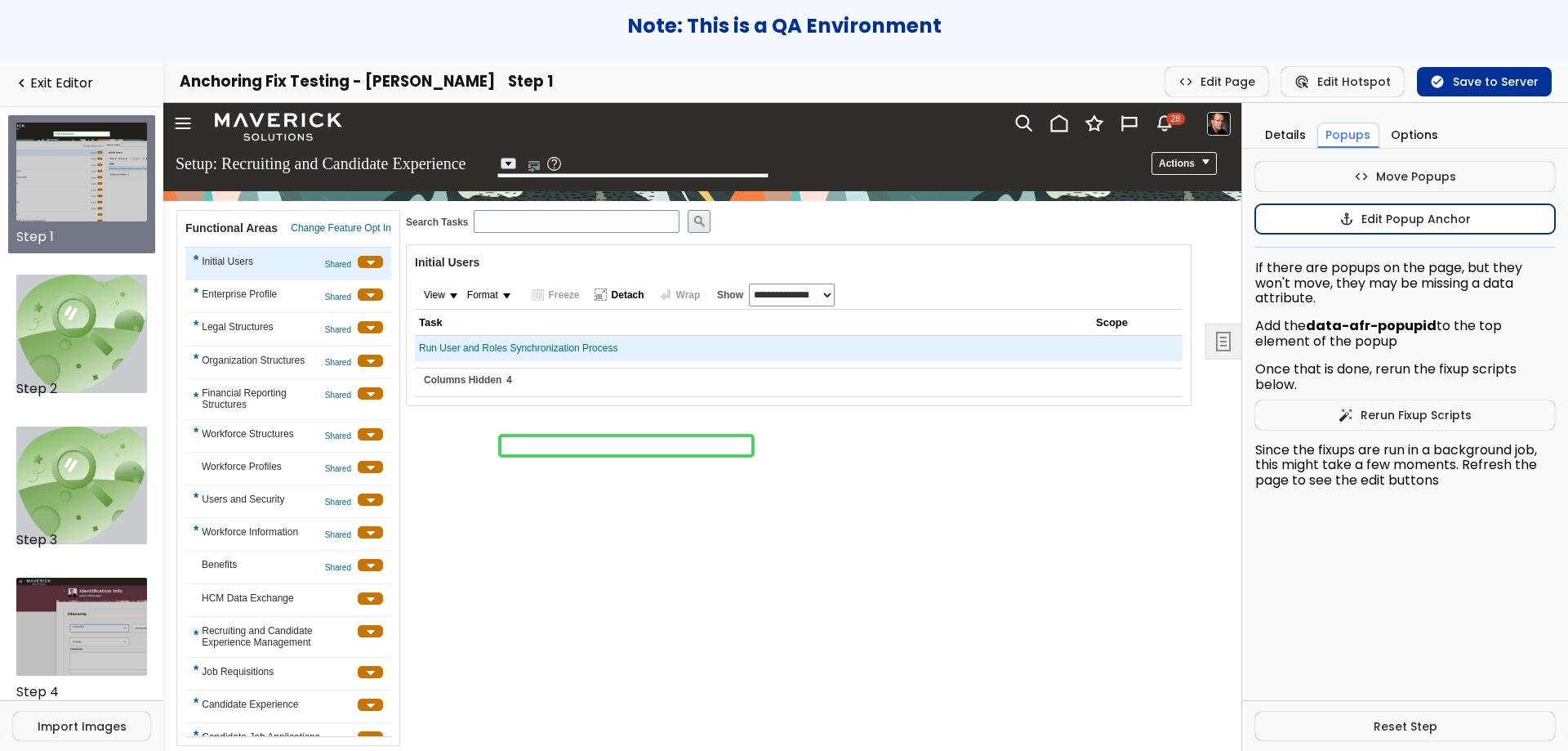
click at [1331, 212] on button "anchor Edit Popup Anchor" at bounding box center [1406, 218] width 300 height 29
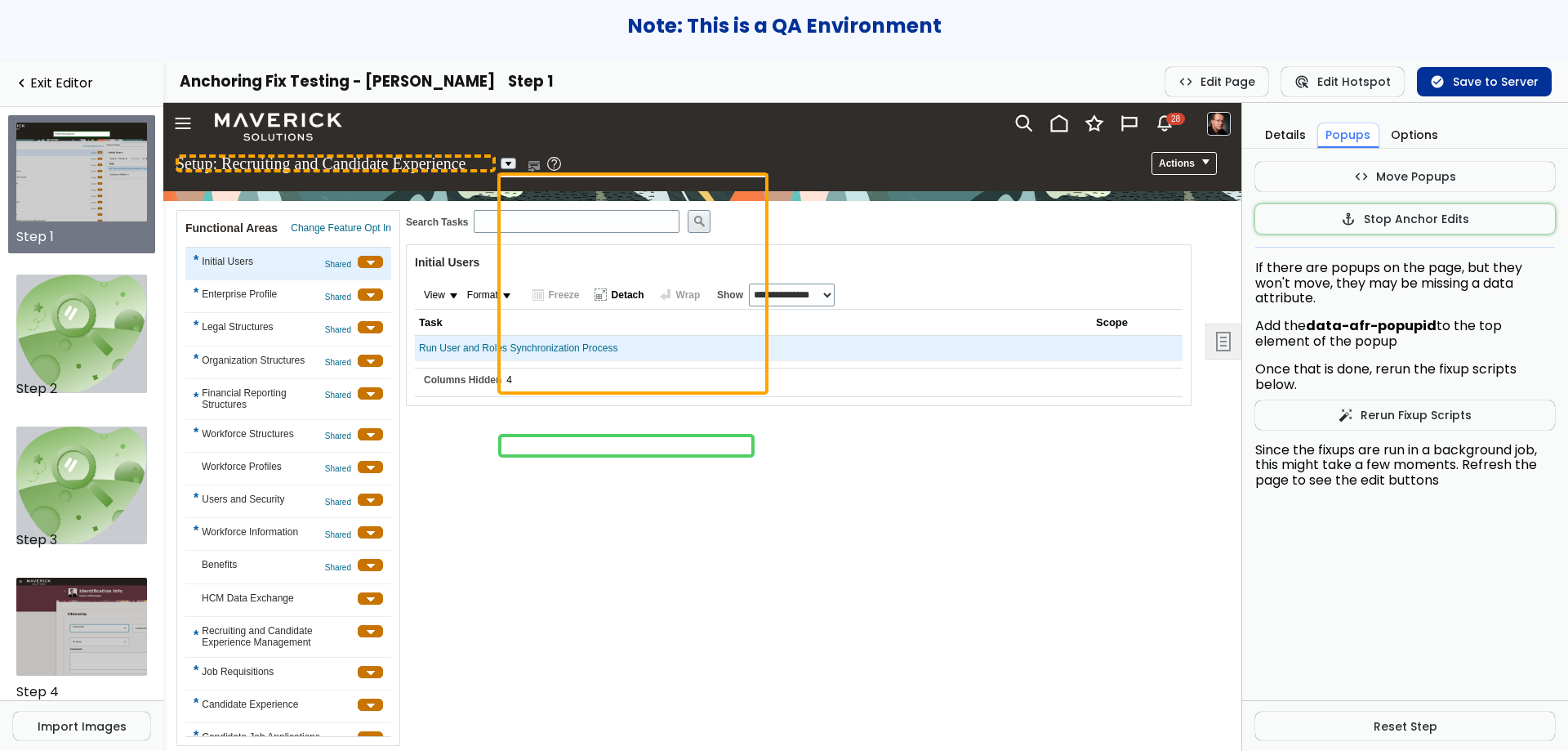
click at [418, 168] on h1 "Setup: Recruiting and Candidate Experience" at bounding box center [335, 163] width 320 height 19
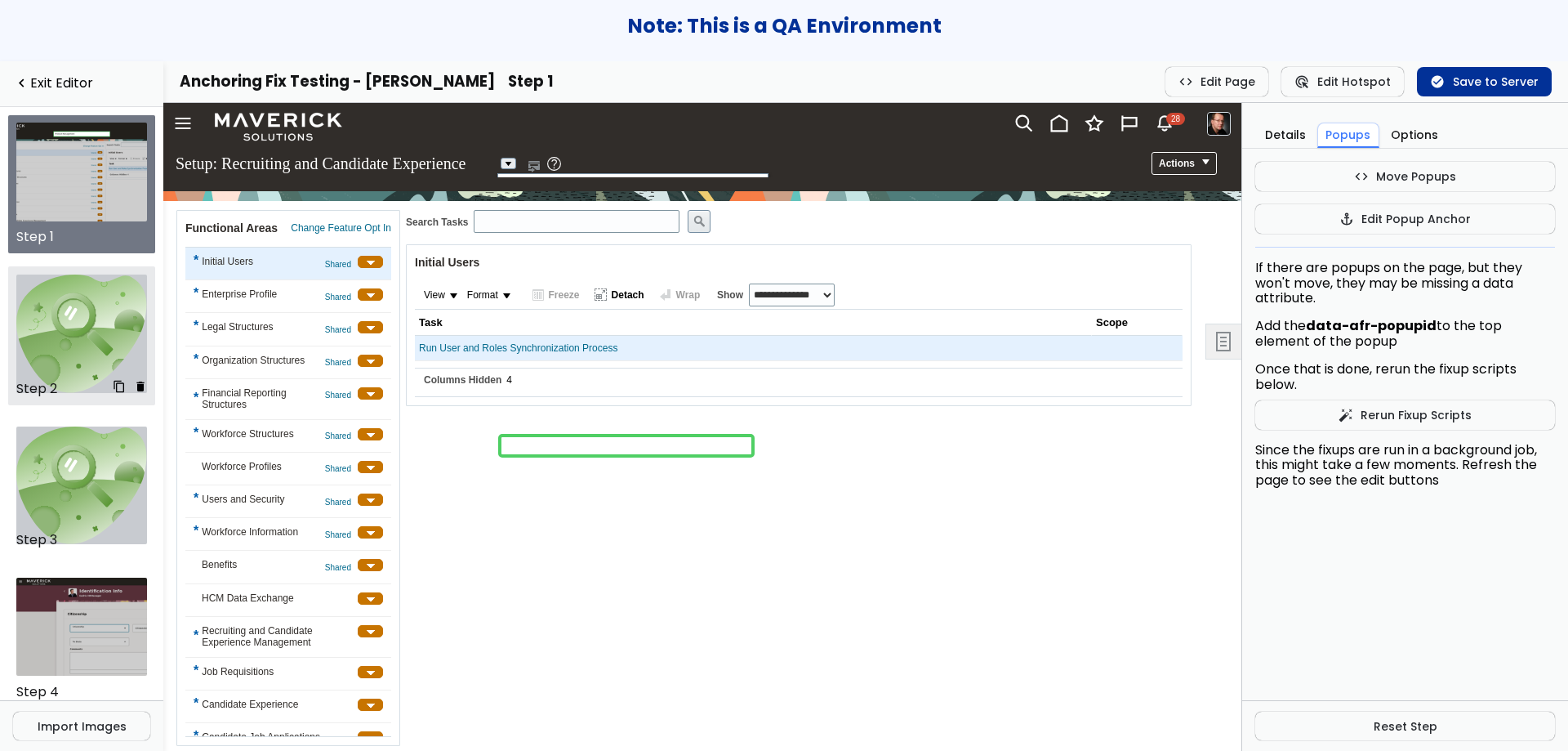
click at [63, 369] on img at bounding box center [82, 333] width 131 height 118
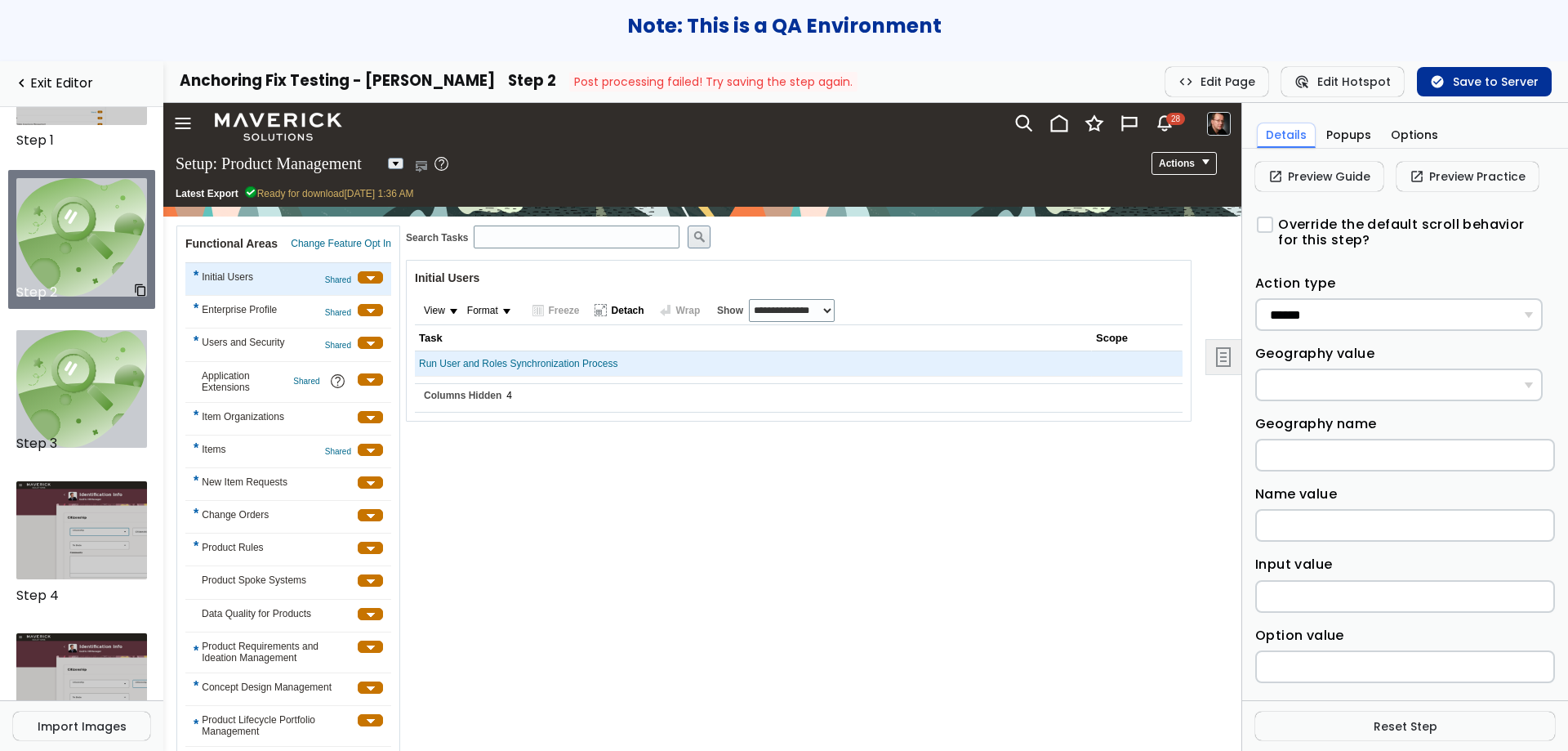
scroll to position [99, 0]
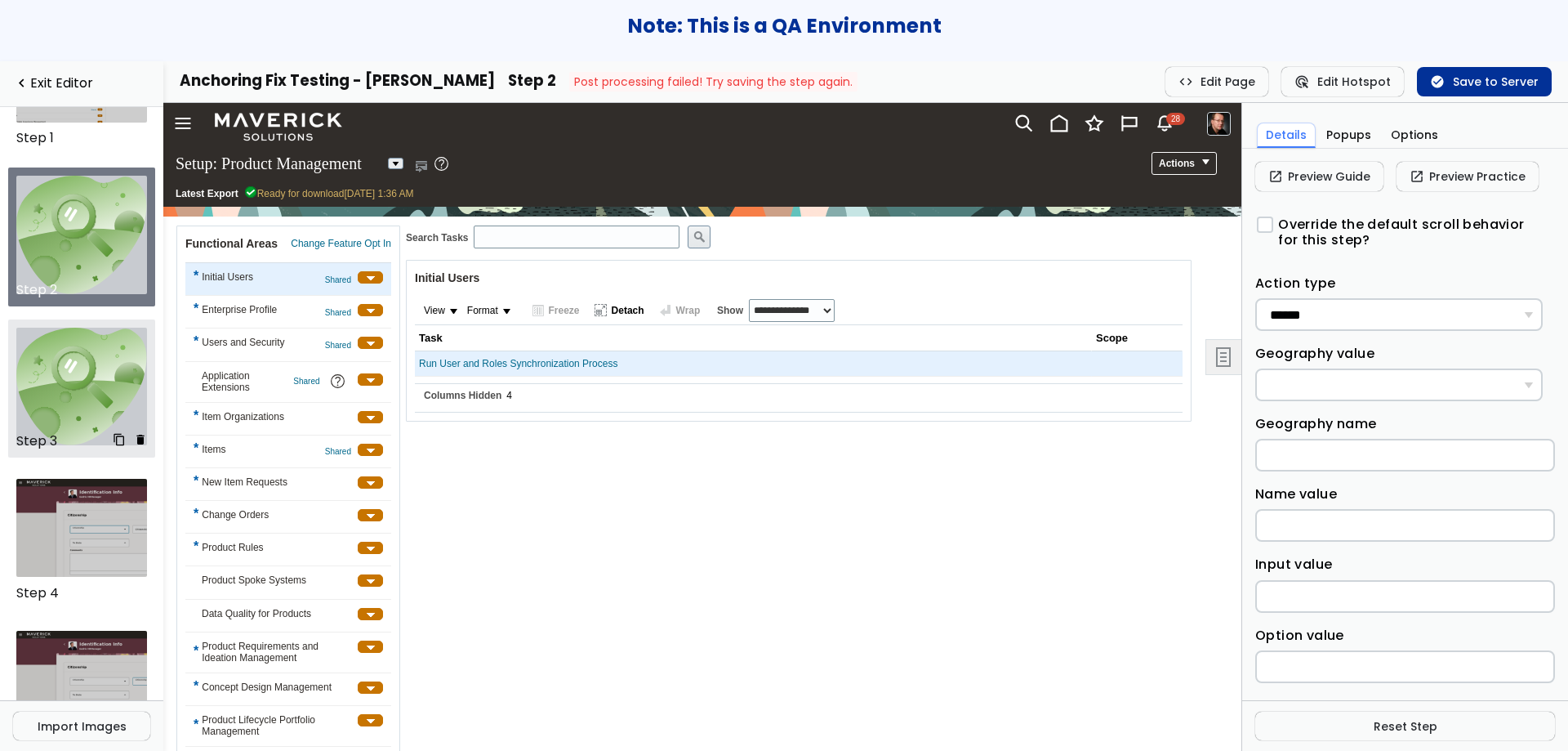
click at [67, 387] on img at bounding box center [82, 386] width 131 height 118
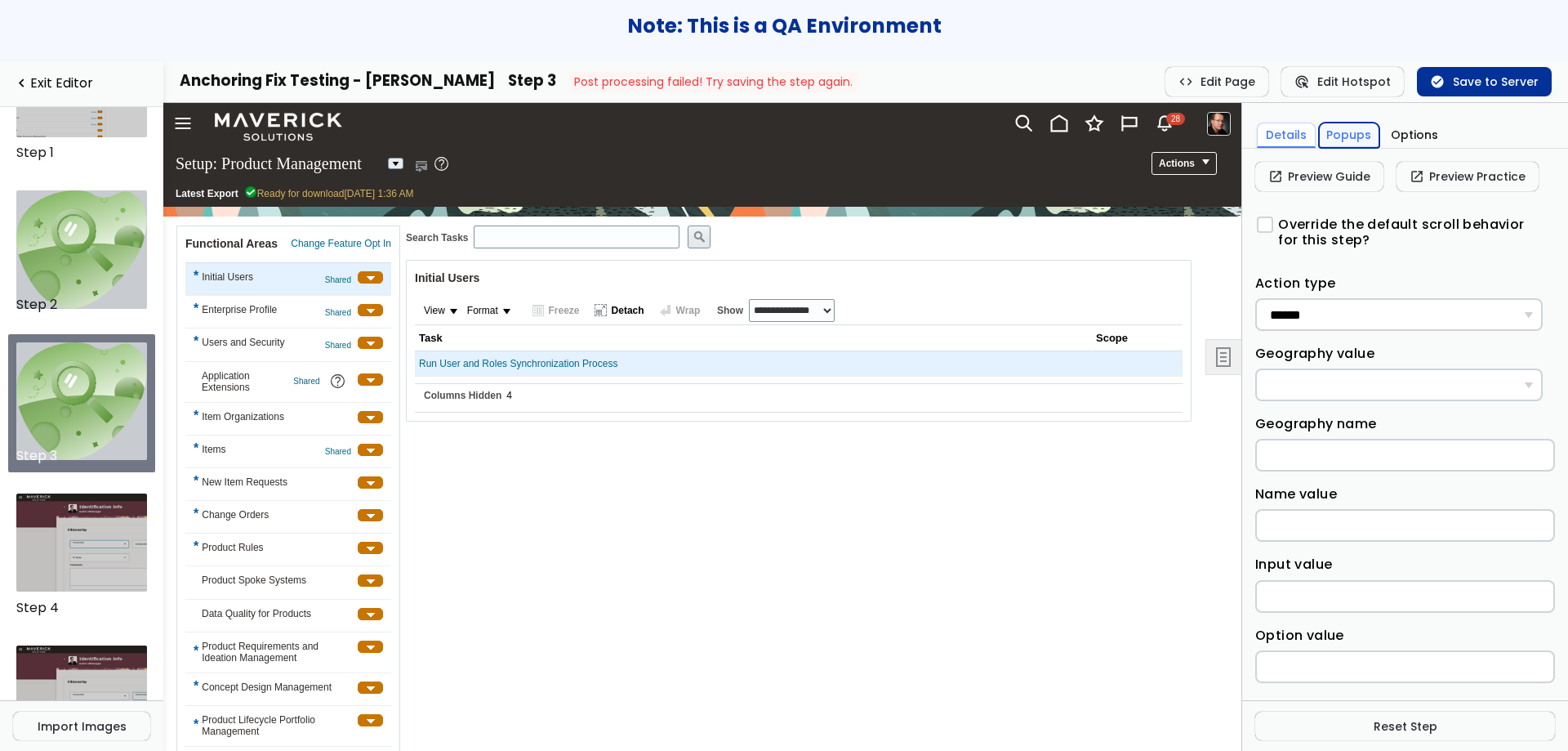
click at [1337, 133] on button "Popups" at bounding box center [1349, 135] width 61 height 26
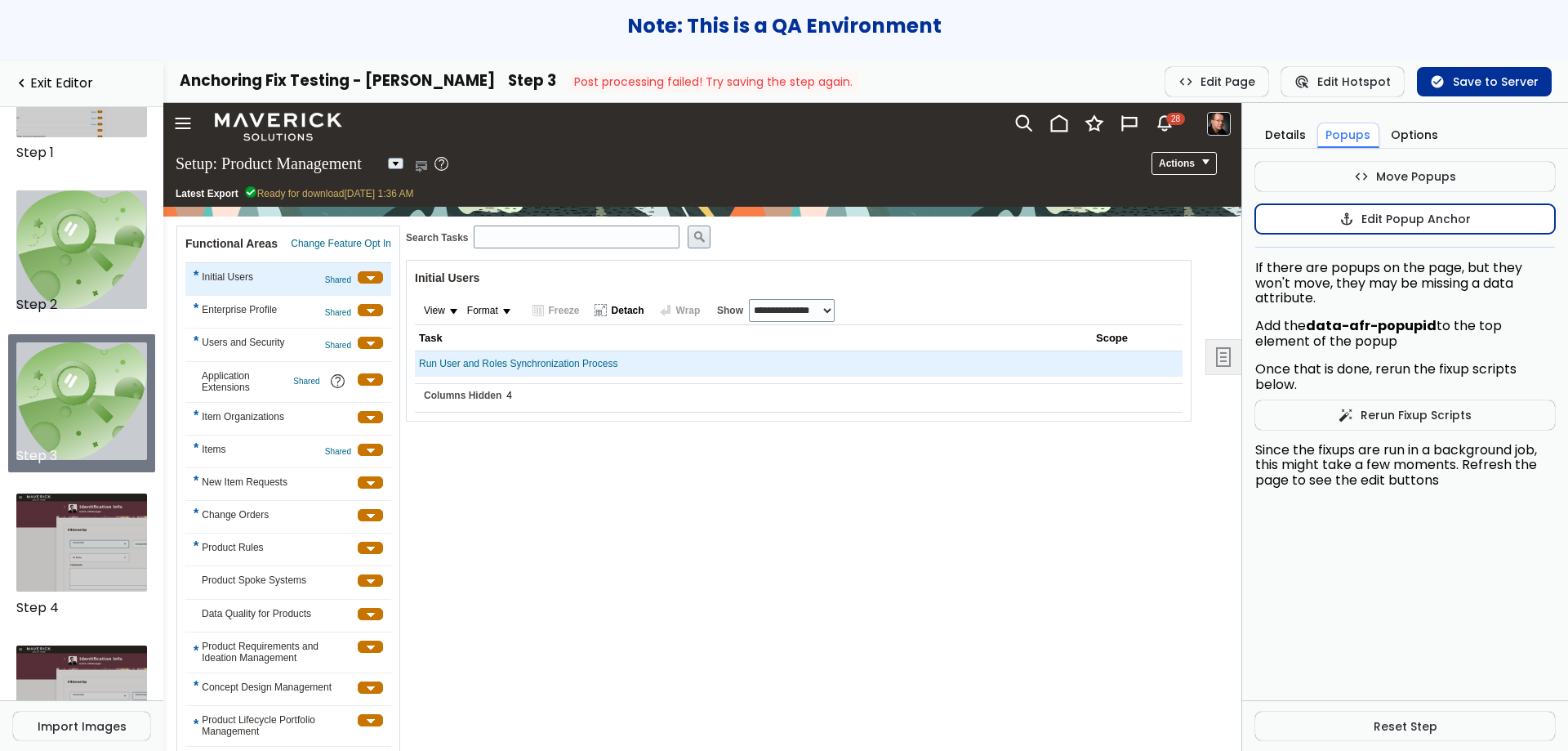
click at [1328, 204] on button "anchor Edit Popup Anchor" at bounding box center [1406, 218] width 300 height 29
click at [1336, 220] on button "anchor Stop Anchor Edits" at bounding box center [1406, 218] width 300 height 29
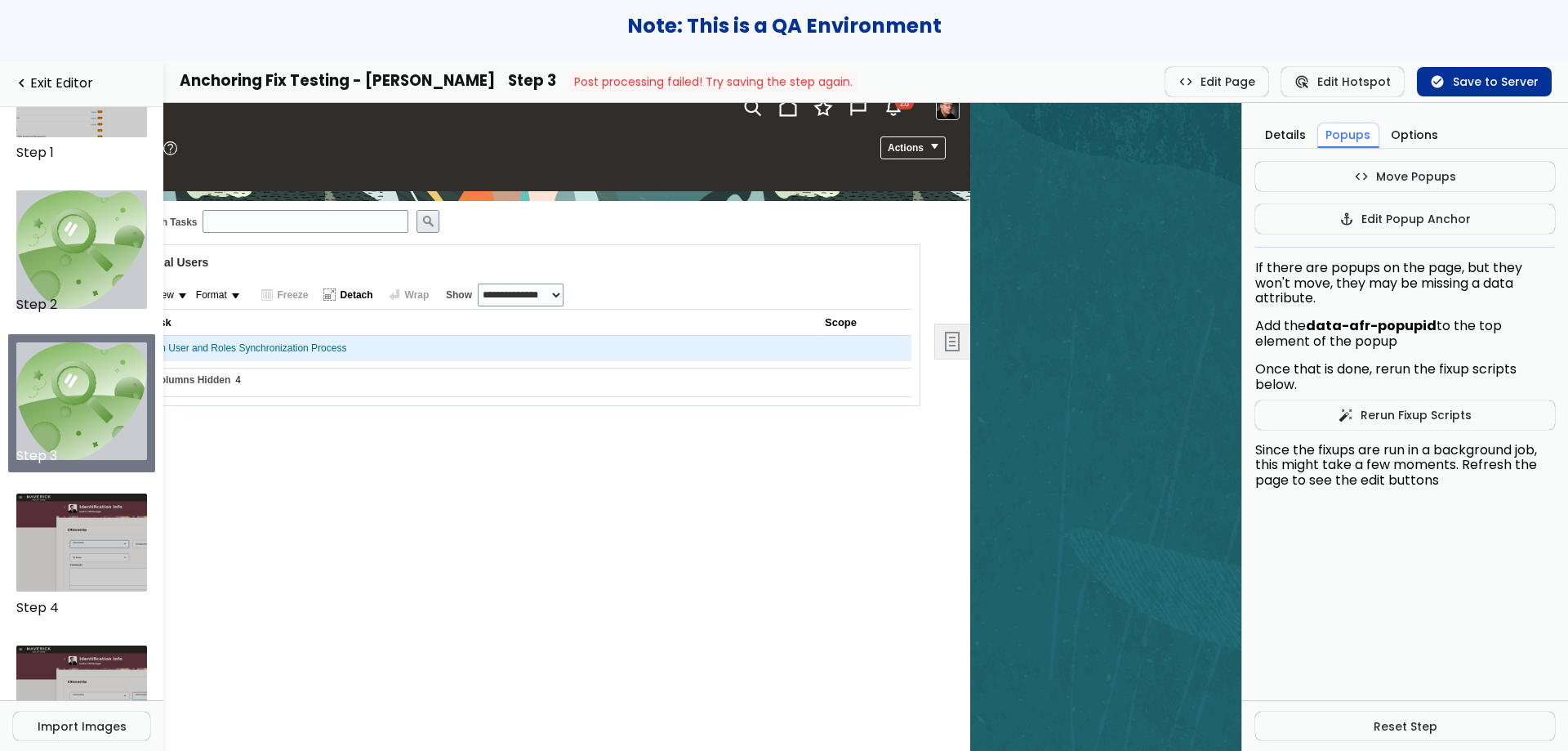
scroll to position [28, 0]
